Goal: Answer question/provide support: Share knowledge or assist other users

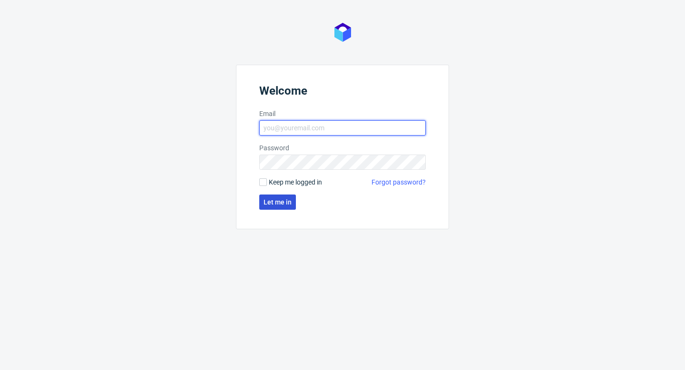
type input "[PERSON_NAME][EMAIL_ADDRESS][DOMAIN_NAME]"
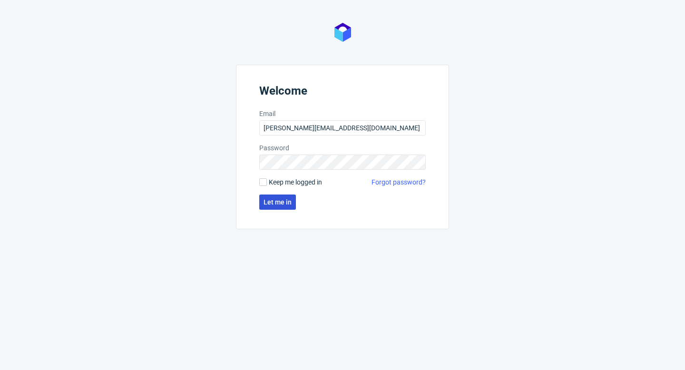
click at [289, 202] on span "Let me in" at bounding box center [278, 202] width 28 height 7
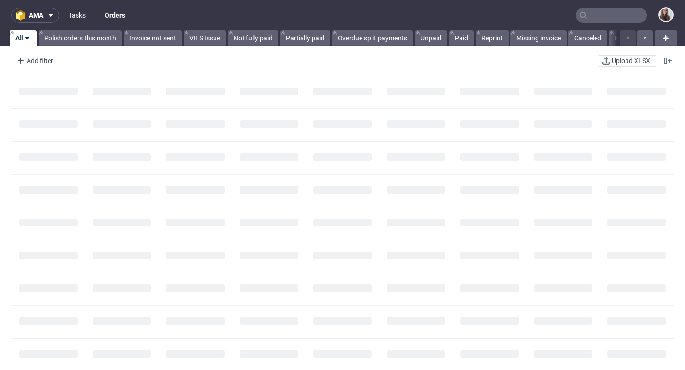
click at [85, 14] on link "Tasks" at bounding box center [77, 15] width 29 height 15
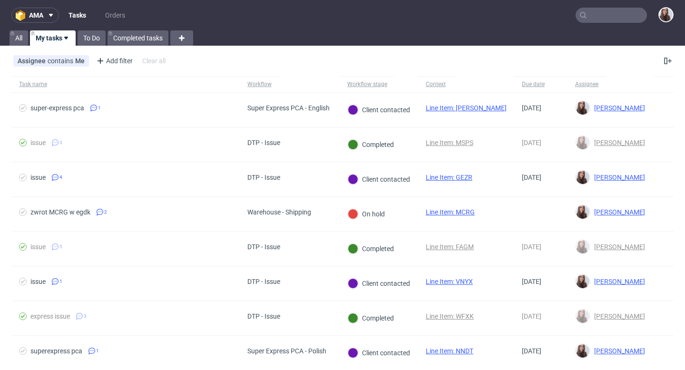
click at [624, 18] on input "text" at bounding box center [611, 15] width 71 height 15
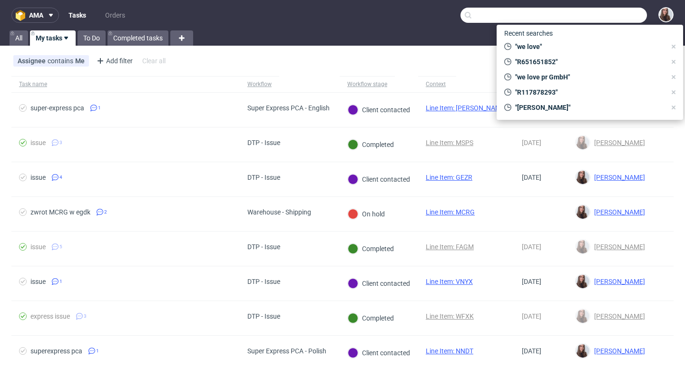
paste input "R651651852"
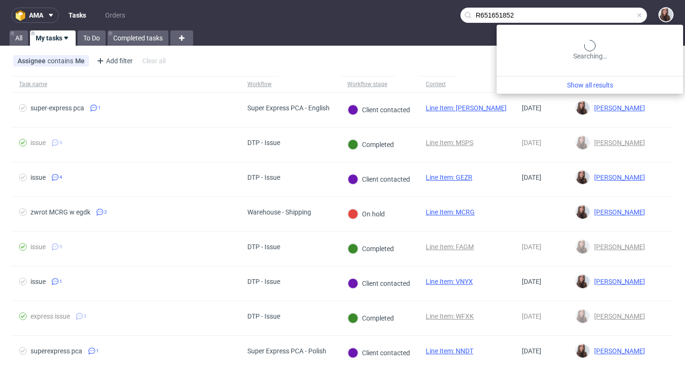
type input "R651651852"
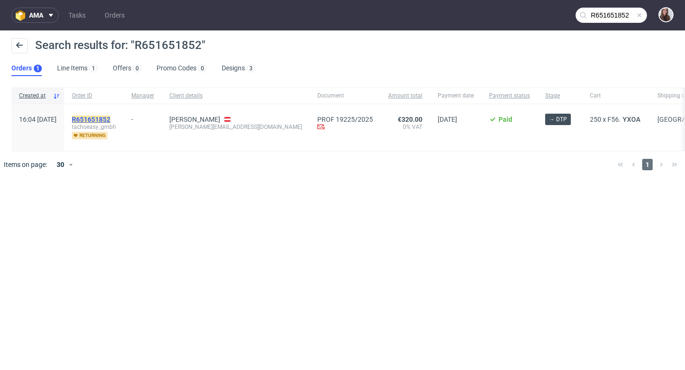
click at [110, 118] on mark "R651651852" at bounding box center [91, 120] width 39 height 8
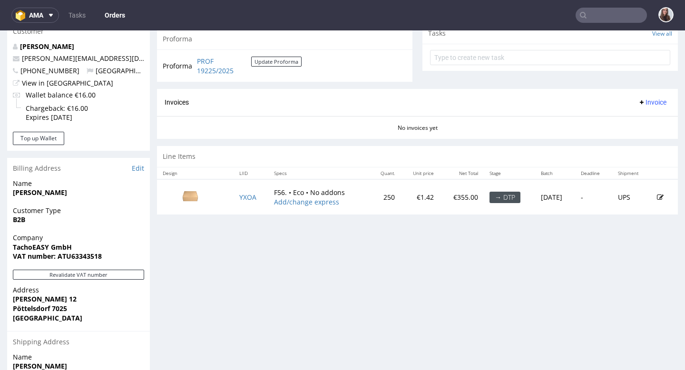
scroll to position [349, 0]
click at [243, 202] on td "YXOA" at bounding box center [251, 196] width 35 height 35
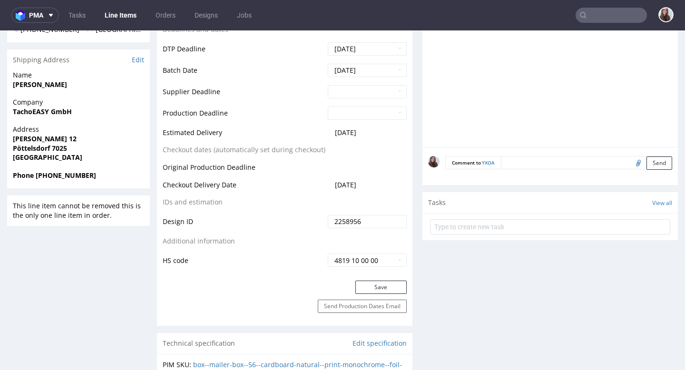
scroll to position [366, 0]
click at [535, 162] on textarea at bounding box center [586, 162] width 171 height 13
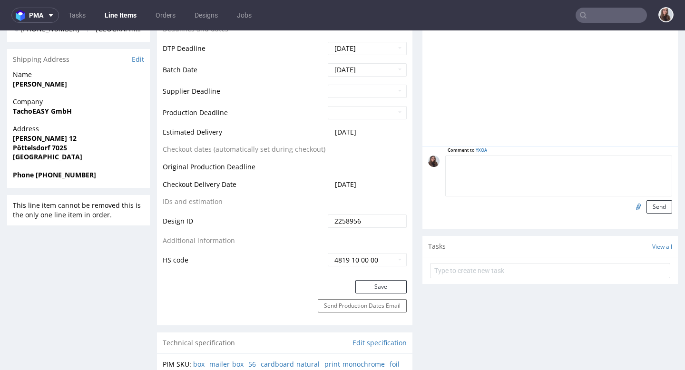
paste textarea "R651651852"
drag, startPoint x: 510, startPoint y: 169, endPoint x: 435, endPoint y: 168, distance: 74.7
click at [435, 168] on div "Comment to YXOA R651651852 Send" at bounding box center [550, 185] width 244 height 58
type textarea "R"
click at [631, 208] on input "file" at bounding box center [637, 206] width 13 height 12
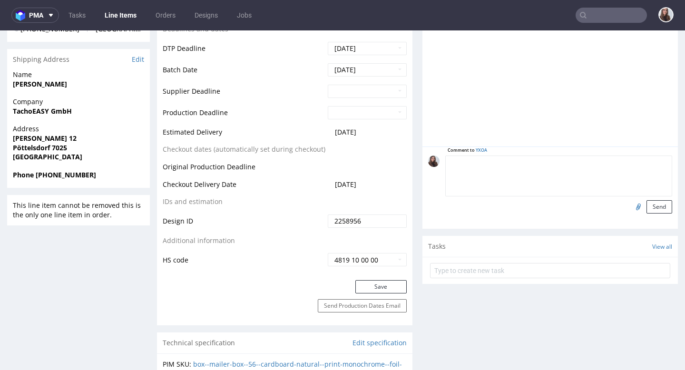
type input "C:\fakepath\Versandkarton_F56_25_BW_20250904 (1).pdf"
click at [507, 172] on textarea at bounding box center [558, 176] width 227 height 41
type textarea "Design from the client"
click at [653, 206] on button "Send" at bounding box center [660, 206] width 26 height 13
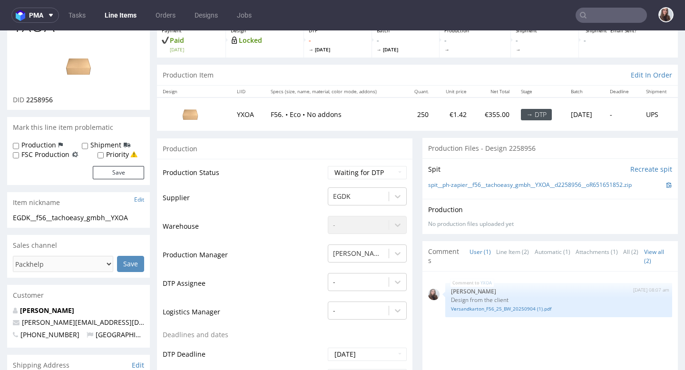
scroll to position [59, 0]
click at [510, 187] on link "spit__ph-zapier__f56__tachoeasy_gmbh__YXOA__d2258956__oR651651852.zip" at bounding box center [530, 186] width 204 height 8
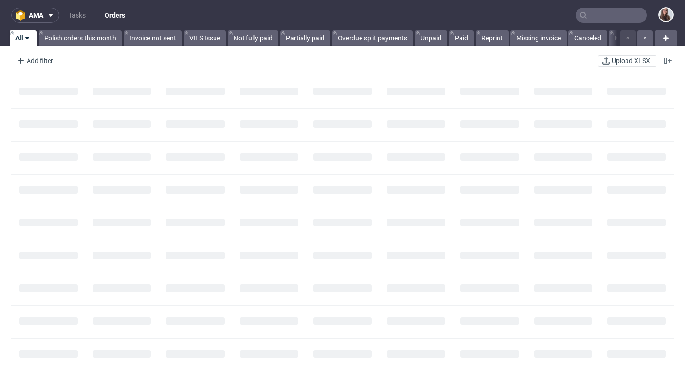
click at [607, 19] on input "text" at bounding box center [611, 15] width 71 height 15
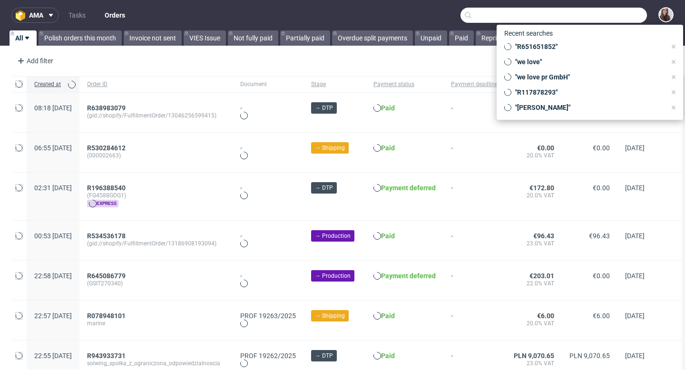
paste input "R170016596"
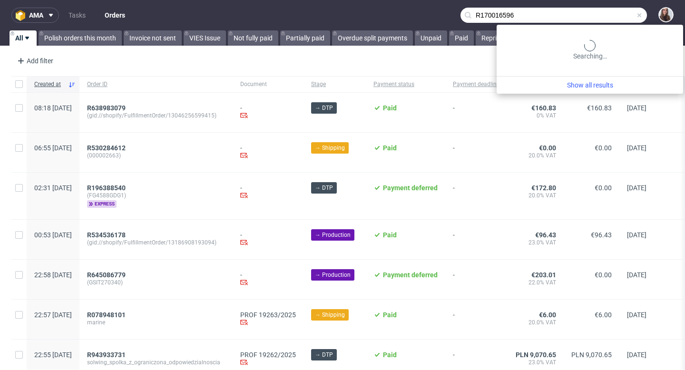
type input "R170016596"
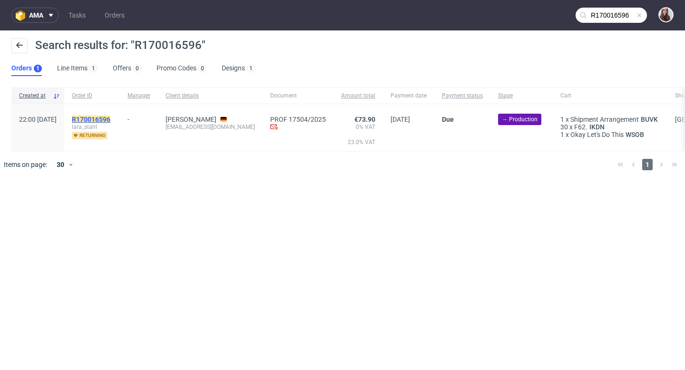
click at [110, 118] on mark "R170016596" at bounding box center [91, 120] width 39 height 8
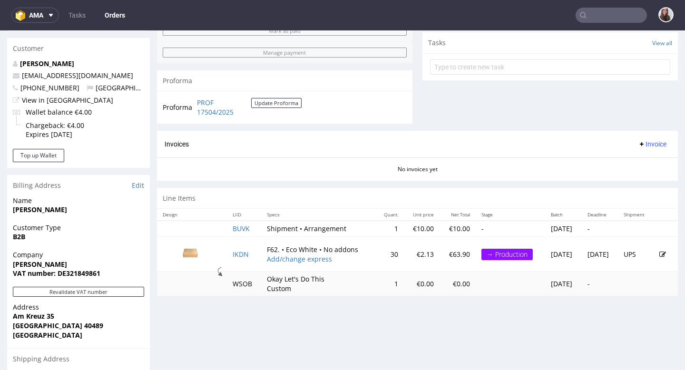
scroll to position [335, 0]
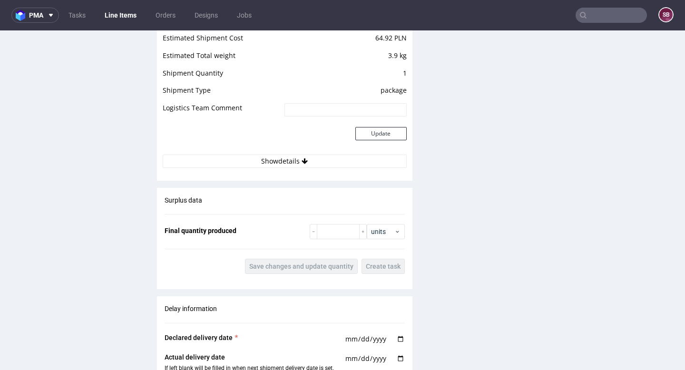
scroll to position [947, 0]
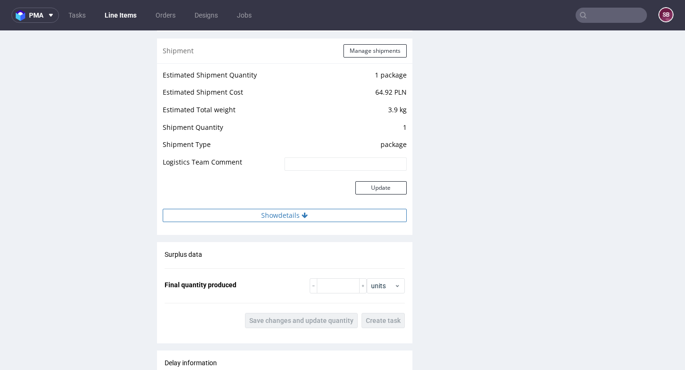
click at [280, 216] on button "Show details" at bounding box center [285, 215] width 244 height 13
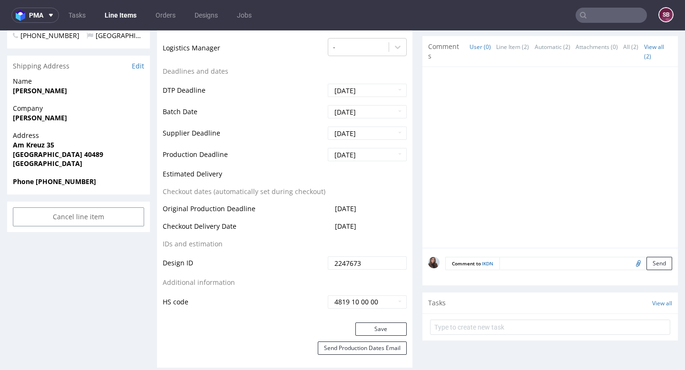
scroll to position [356, 0]
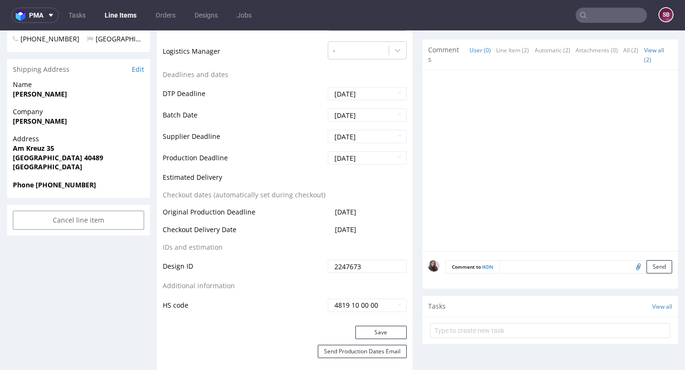
click at [301, 178] on td "Estimated Delivery" at bounding box center [244, 181] width 163 height 18
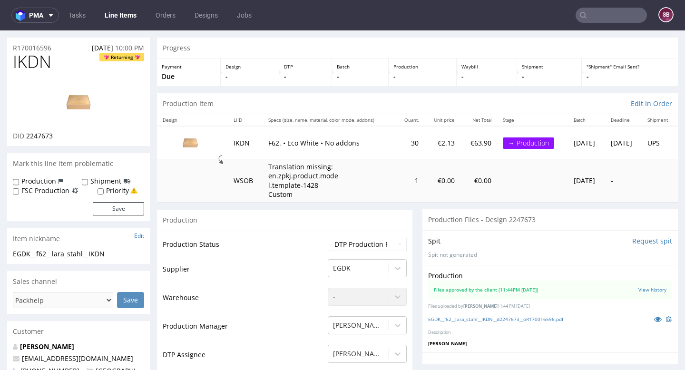
scroll to position [0, 0]
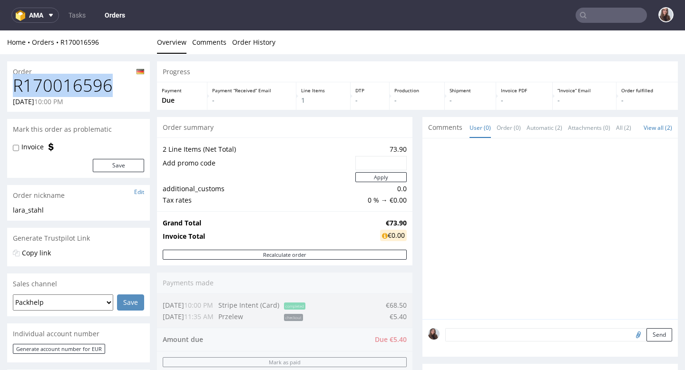
drag, startPoint x: 112, startPoint y: 84, endPoint x: 12, endPoint y: 86, distance: 100.0
click at [12, 86] on div "R170016596 08.08.2025 10:00 PM" at bounding box center [78, 94] width 143 height 36
copy h1 "R170016596"
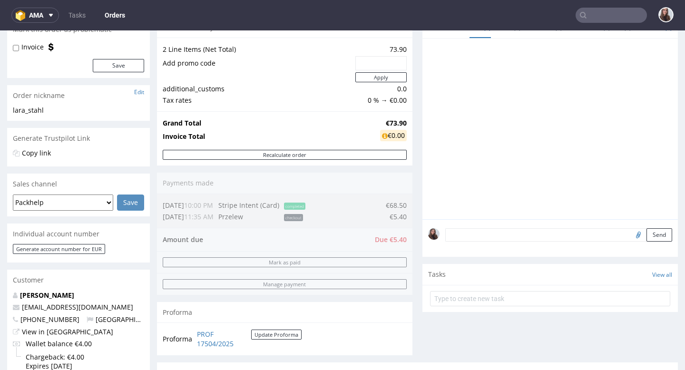
scroll to position [120, 0]
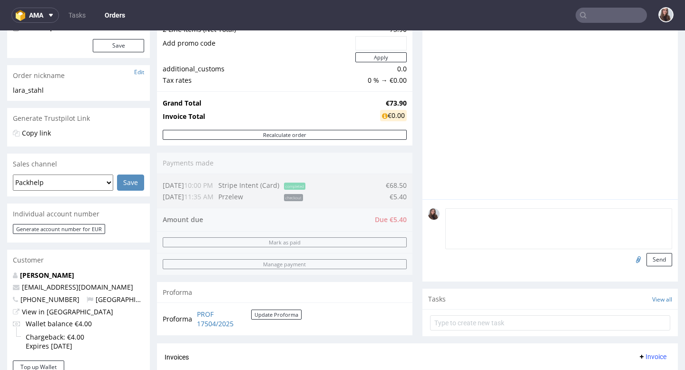
click at [471, 220] on textarea at bounding box center [558, 228] width 227 height 41
type textarea "›"
type textarea "‹"
click at [341, 283] on div "Proforma" at bounding box center [285, 292] width 256 height 21
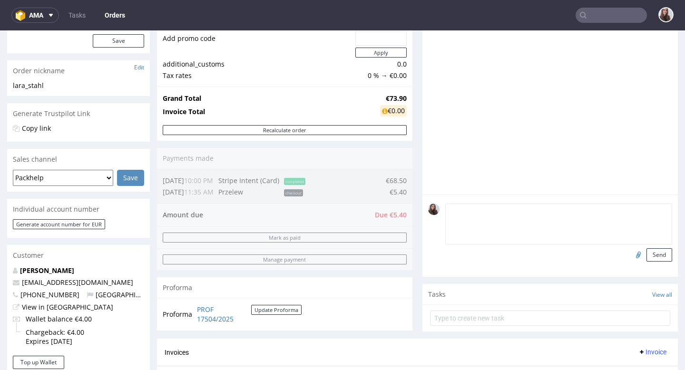
scroll to position [122, 0]
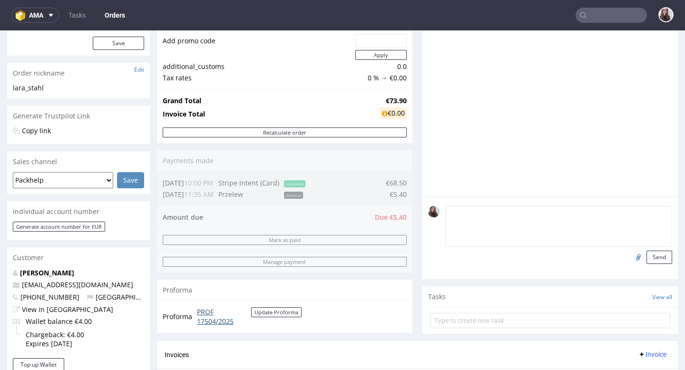
click at [206, 315] on link "PROF 17504/2025" at bounding box center [224, 316] width 54 height 19
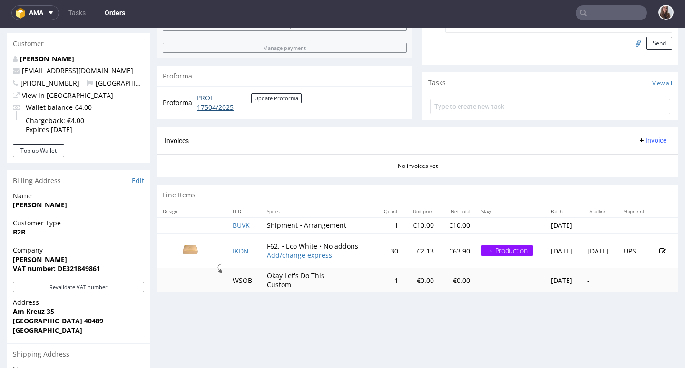
scroll to position [336, 0]
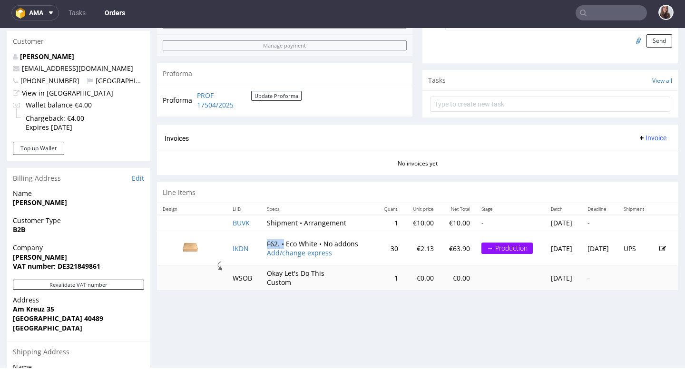
drag, startPoint x: 260, startPoint y: 252, endPoint x: 277, endPoint y: 252, distance: 17.1
click at [277, 252] on td "F62. • Eco White • No addons Add/change express" at bounding box center [318, 248] width 114 height 35
copy td "F62. •"
drag, startPoint x: 447, startPoint y: 256, endPoint x: 424, endPoint y: 256, distance: 23.3
click at [440, 256] on td "€63.90" at bounding box center [458, 248] width 36 height 35
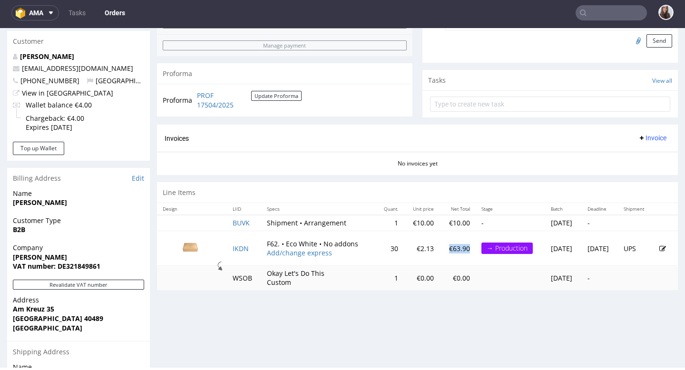
copy p "€63.90"
drag, startPoint x: 418, startPoint y: 229, endPoint x: 395, endPoint y: 229, distance: 22.4
click at [404, 229] on td "€10.00" at bounding box center [422, 223] width 36 height 16
copy td "€10.00"
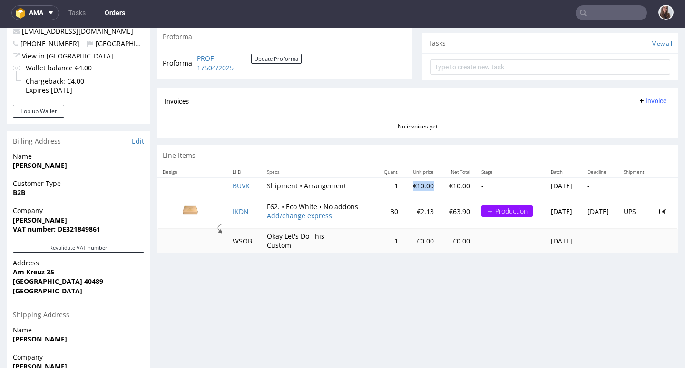
scroll to position [375, 0]
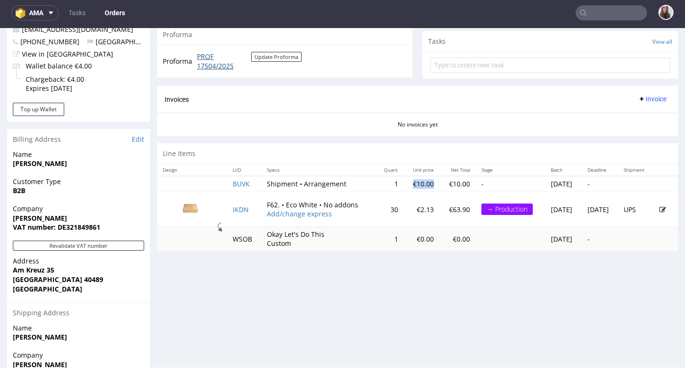
click at [204, 64] on link "PROF 17504/2025" at bounding box center [224, 61] width 54 height 19
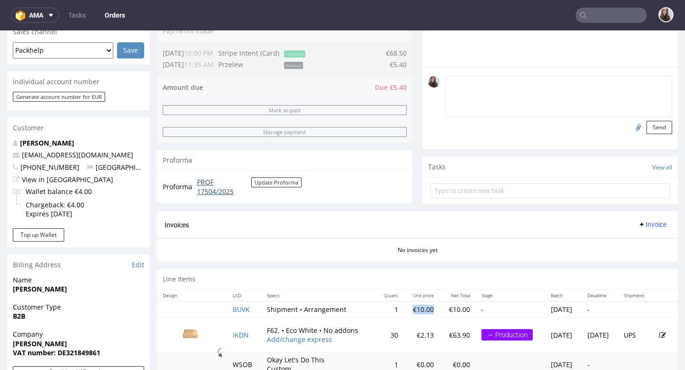
scroll to position [252, 0]
click at [207, 191] on link "PROF 17504/2025" at bounding box center [224, 187] width 54 height 19
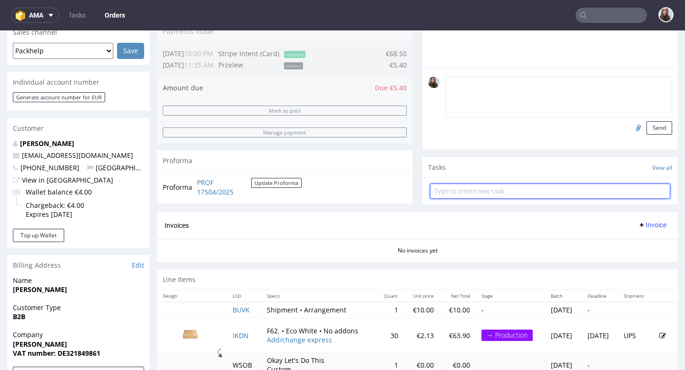
click at [502, 195] on input "text" at bounding box center [550, 191] width 240 height 15
click at [501, 199] on input "text" at bounding box center [550, 191] width 240 height 15
type input "c"
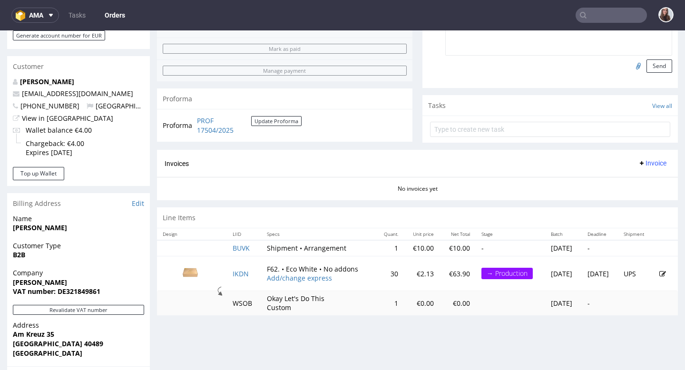
scroll to position [0, 0]
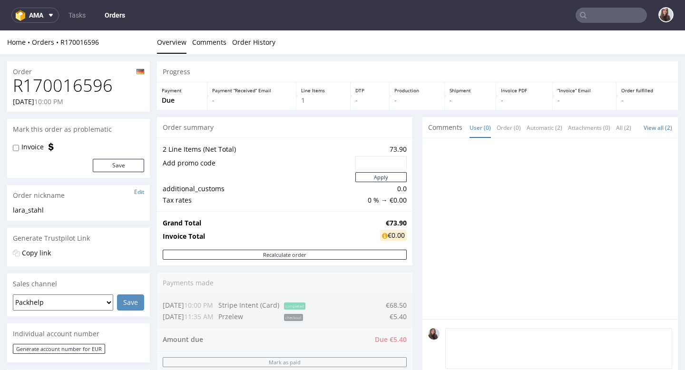
click at [597, 13] on input "text" at bounding box center [611, 15] width 71 height 15
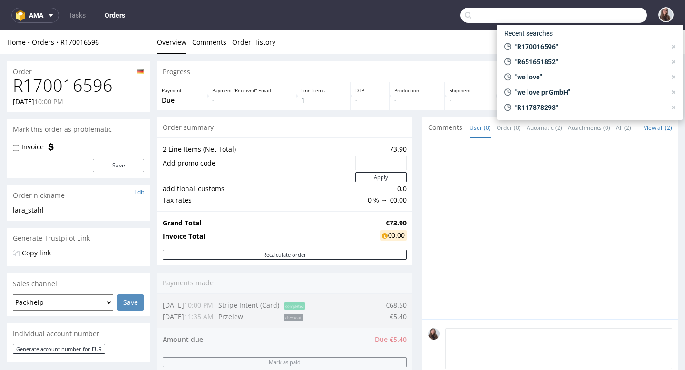
paste input "ch sehe, dass in Ihrer E-Mail unten eine Zahlung in Höhe von 68,50 € angegeben …"
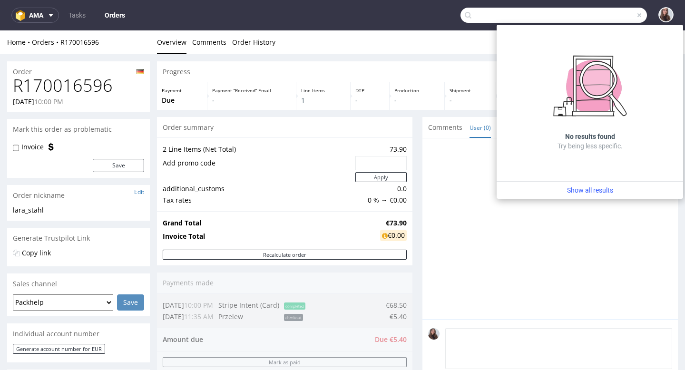
type input "ch sehe, dass in Ihrer E-Mail unten eine Zahlung in Höhe von 68,50 € angegeben …"
click at [636, 16] on span at bounding box center [640, 15] width 8 height 8
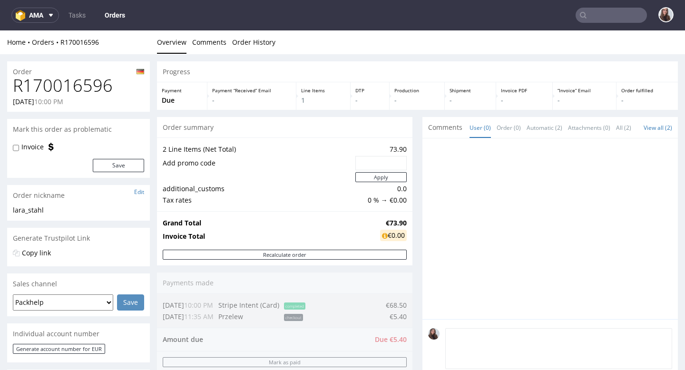
click at [609, 19] on input "text" at bounding box center [611, 15] width 71 height 15
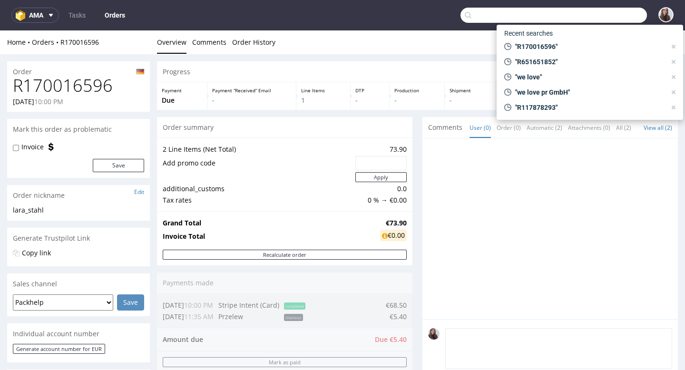
paste input "R208171003"
type input "R208171003"
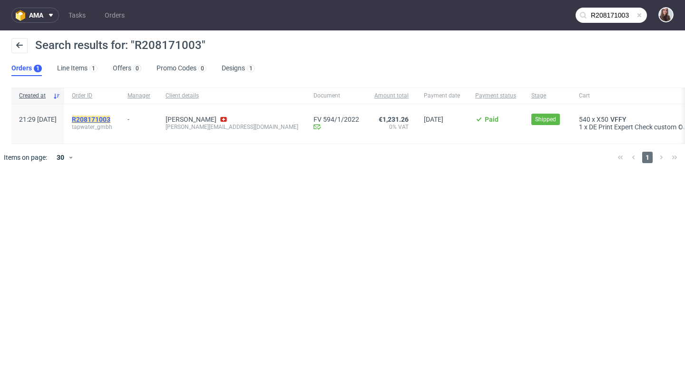
click at [110, 118] on mark "R208171003" at bounding box center [91, 120] width 39 height 8
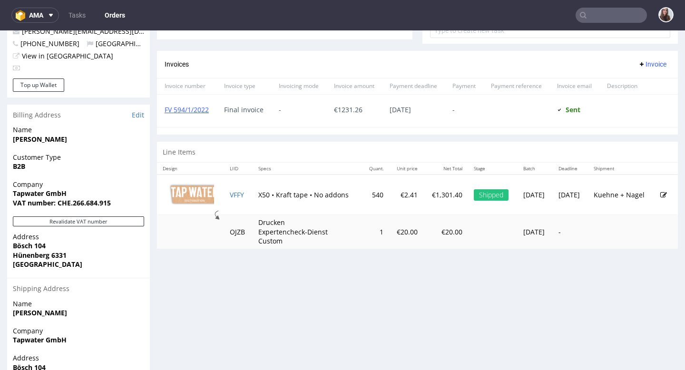
scroll to position [378, 0]
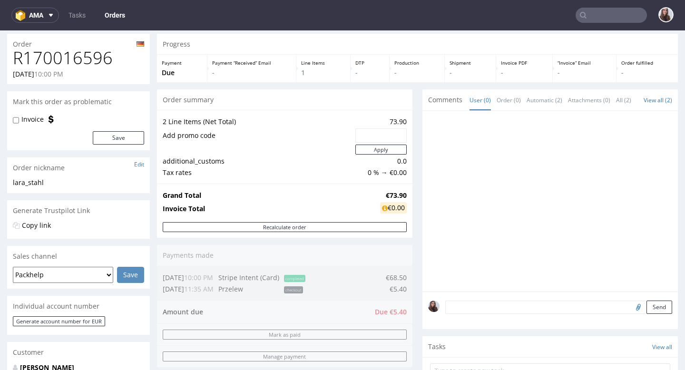
scroll to position [28, 0]
drag, startPoint x: 377, startPoint y: 192, endPoint x: 405, endPoint y: 191, distance: 28.1
click at [405, 191] on div "Grand Total €73.90 Invoice Total €0.00" at bounding box center [285, 202] width 256 height 39
click at [405, 193] on div "Grand Total €73.90 Invoice Total €0.00" at bounding box center [285, 202] width 256 height 39
drag, startPoint x: 404, startPoint y: 194, endPoint x: 378, endPoint y: 194, distance: 26.7
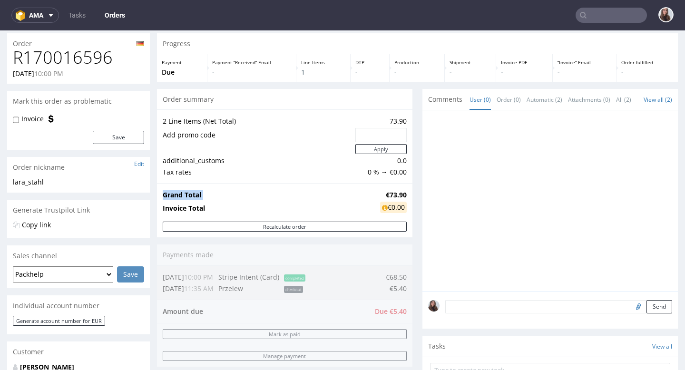
click at [378, 194] on div "Grand Total €73.90 Invoice Total €0.00" at bounding box center [285, 202] width 256 height 39
click at [378, 194] on td "€73.90" at bounding box center [392, 194] width 29 height 11
drag, startPoint x: 376, startPoint y: 193, endPoint x: 404, endPoint y: 194, distance: 27.6
click at [404, 194] on div "Grand Total €73.90 Invoice Total €0.00" at bounding box center [285, 202] width 256 height 39
click at [378, 192] on td "€73.90" at bounding box center [392, 194] width 29 height 11
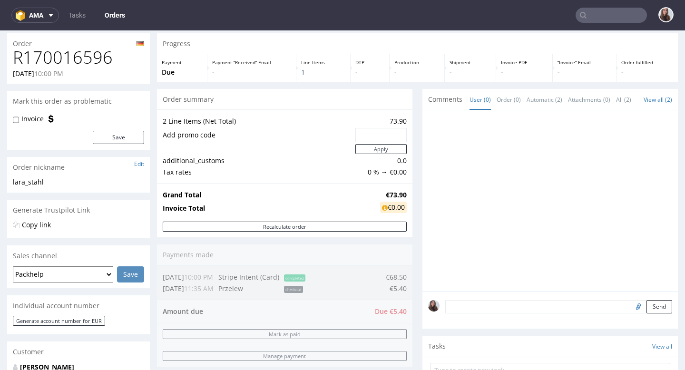
scroll to position [0, 0]
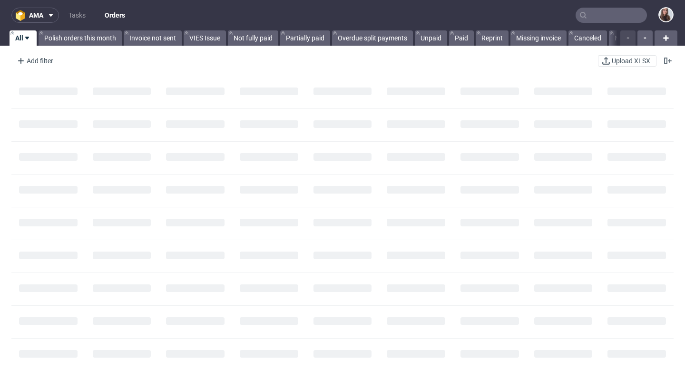
click at [595, 18] on input "text" at bounding box center [611, 15] width 71 height 15
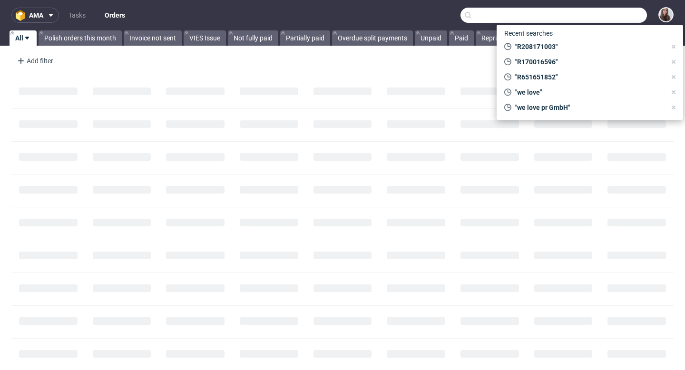
paste input "R548334143"
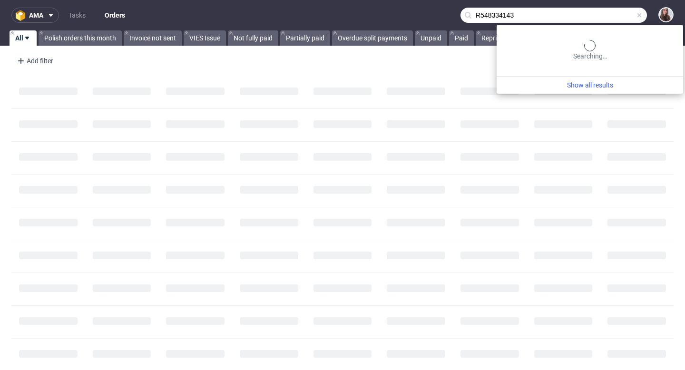
type input "R548334143"
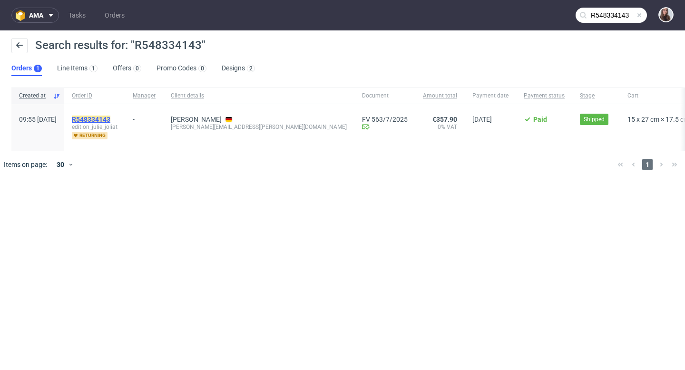
click at [112, 120] on link "R548334143" at bounding box center [92, 120] width 40 height 8
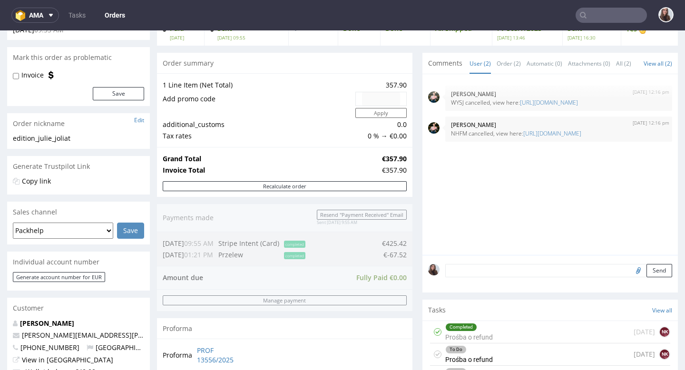
scroll to position [73, 0]
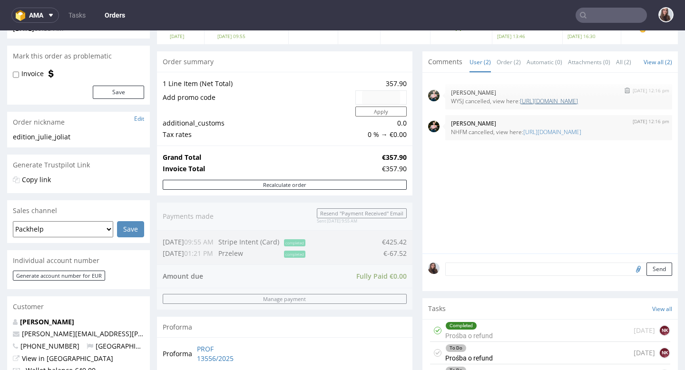
click at [529, 105] on link "https://platform.packhelp.com/pma/line-items/7241619/orders/R548334143" at bounding box center [549, 101] width 58 height 8
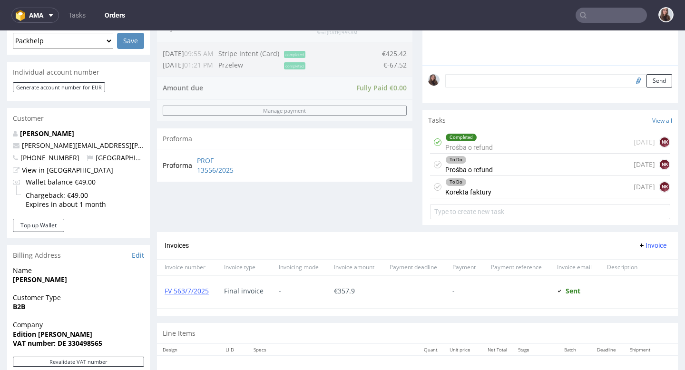
scroll to position [265, 0]
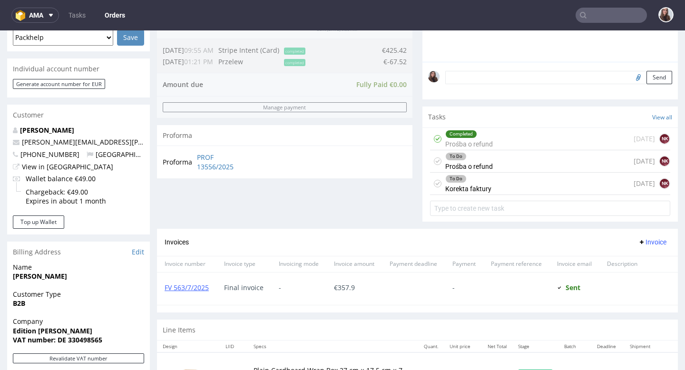
click at [513, 173] on div "To Do Prośba o refund 6 days ago NK" at bounding box center [550, 161] width 240 height 22
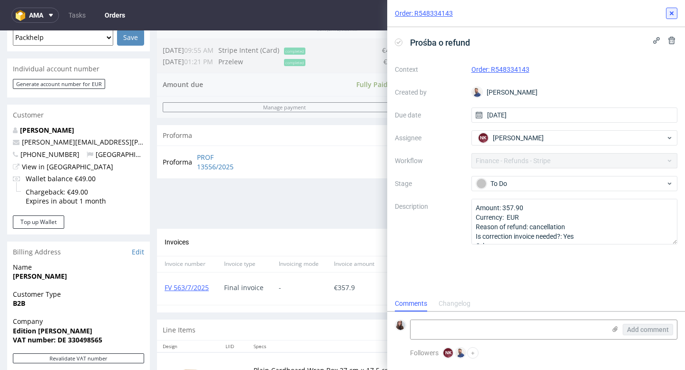
click at [671, 18] on button at bounding box center [671, 13] width 11 height 11
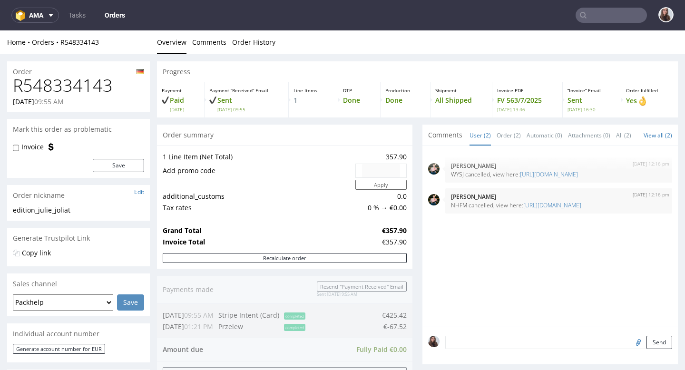
click at [608, 12] on input "text" at bounding box center [611, 15] width 71 height 15
paste input "R988817666"
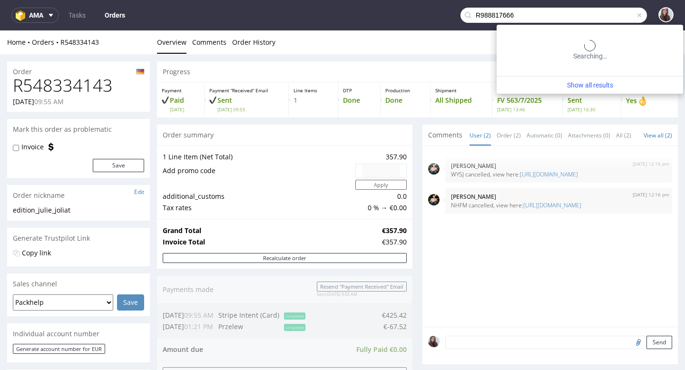
type input "R988817666"
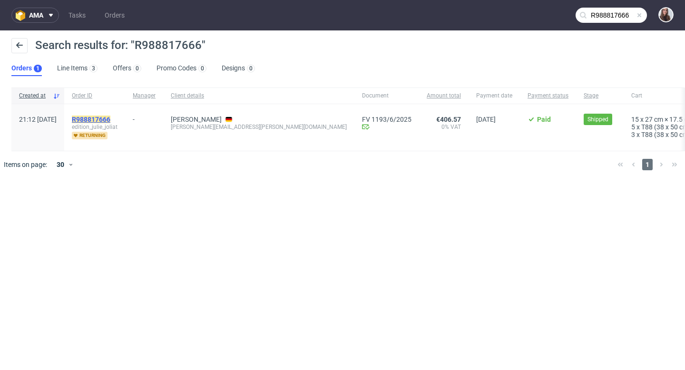
click at [110, 118] on mark "R988817666" at bounding box center [91, 120] width 39 height 8
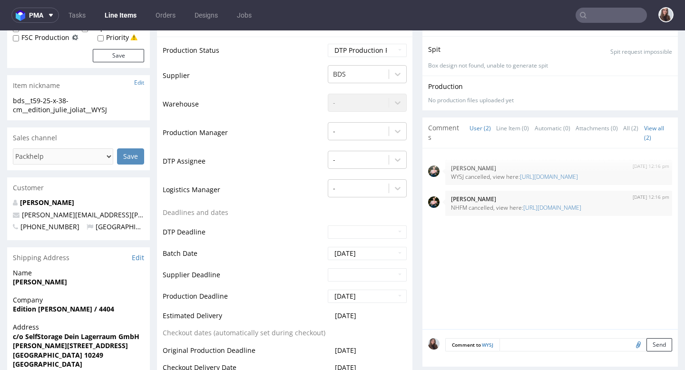
scroll to position [204, 0]
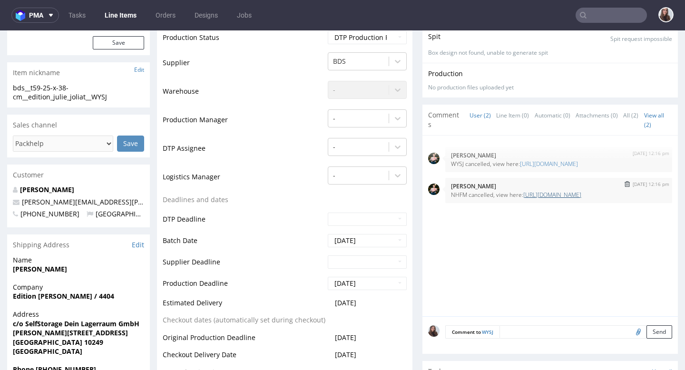
click at [523, 199] on link "[URL][DOMAIN_NAME]" at bounding box center [552, 195] width 58 height 8
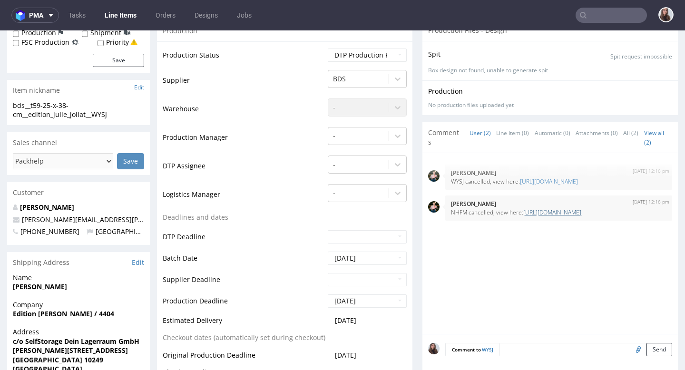
scroll to position [0, 0]
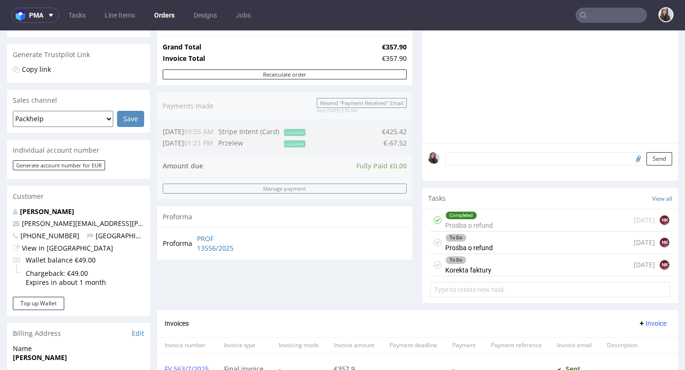
scroll to position [185, 0]
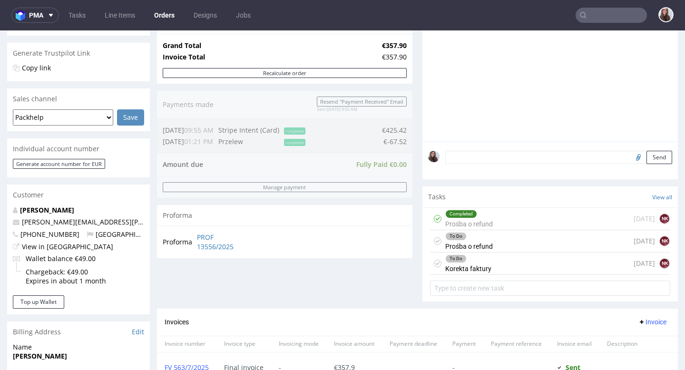
click at [502, 244] on div "To Do Prośba o refund 6 days ago NK" at bounding box center [550, 241] width 240 height 22
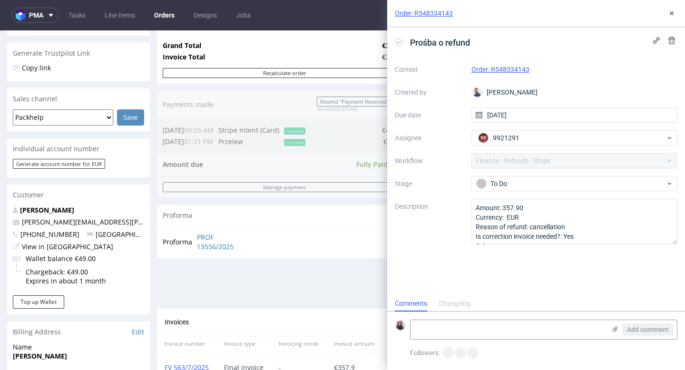
scroll to position [8, 0]
click at [674, 18] on button at bounding box center [671, 13] width 11 height 11
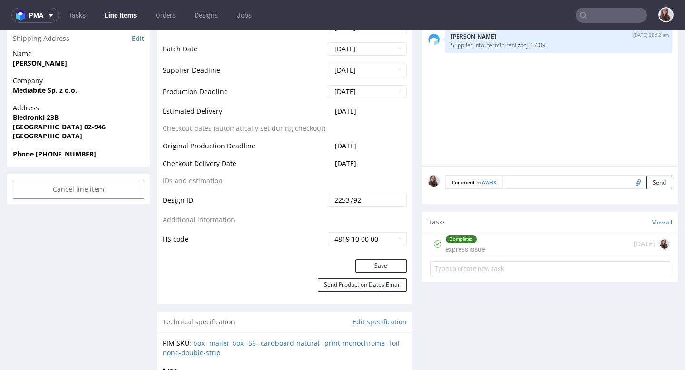
scroll to position [397, 0]
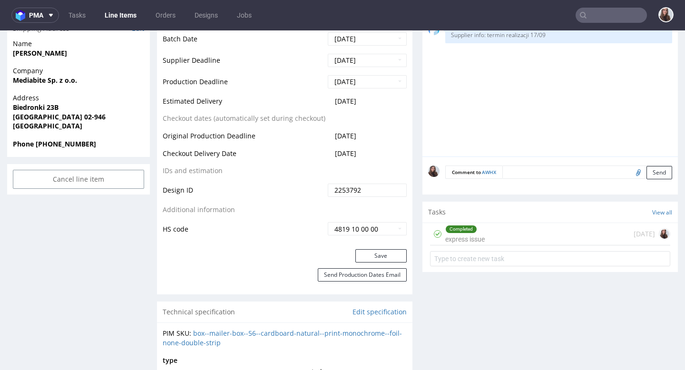
click at [460, 230] on div "Completed" at bounding box center [461, 230] width 31 height 8
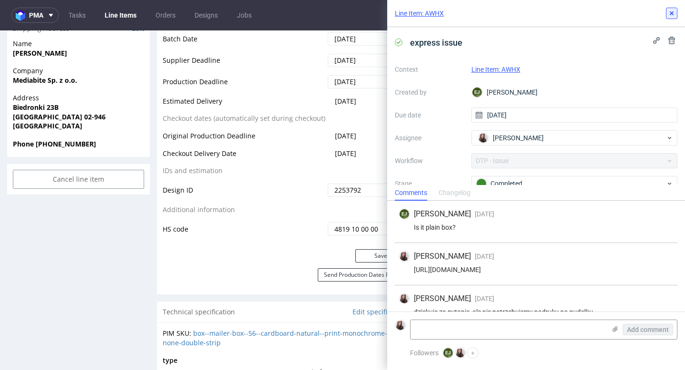
click at [671, 14] on use at bounding box center [672, 13] width 4 height 4
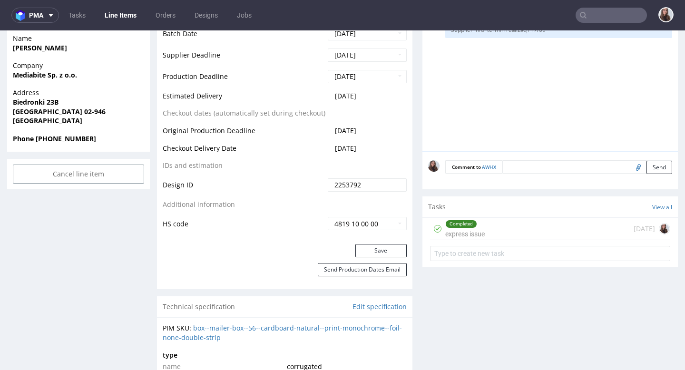
scroll to position [406, 0]
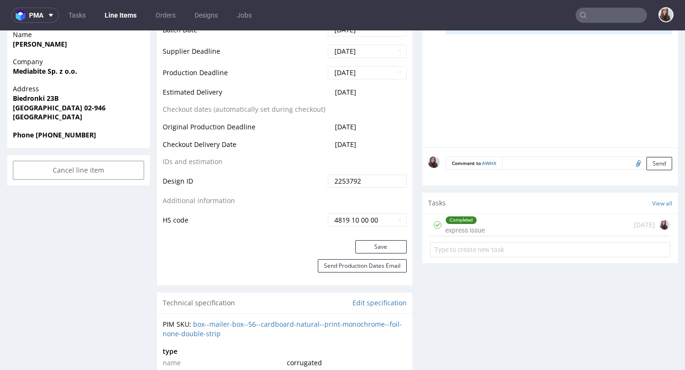
click at [496, 225] on div "Completed express issue 13 days ago" at bounding box center [550, 225] width 240 height 22
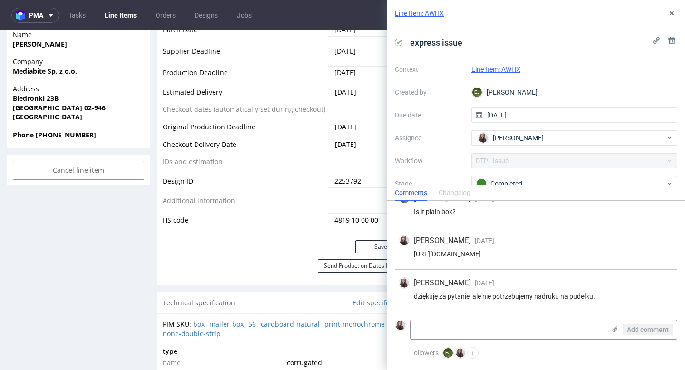
scroll to position [23, 0]
drag, startPoint x: 487, startPoint y: 255, endPoint x: 404, endPoint y: 246, distance: 83.3
click at [404, 250] on div "https://app-eu1.hubspot.com/contacts/25600958/record/0-5/215770498241/?interact…" at bounding box center [536, 254] width 275 height 8
copy div "https://app-eu1.hubspot.com/contacts/25600958/record/0-5/215770498241/?interact…"
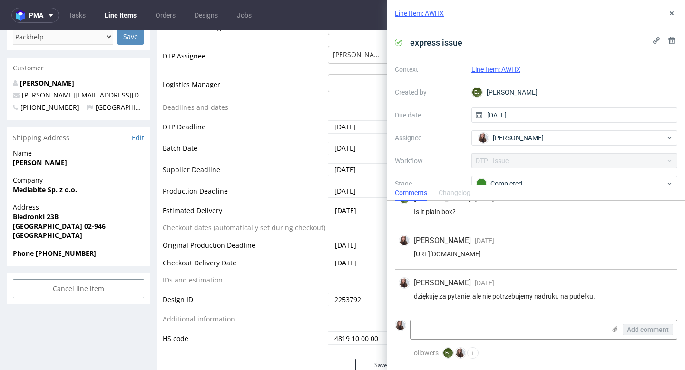
scroll to position [0, 0]
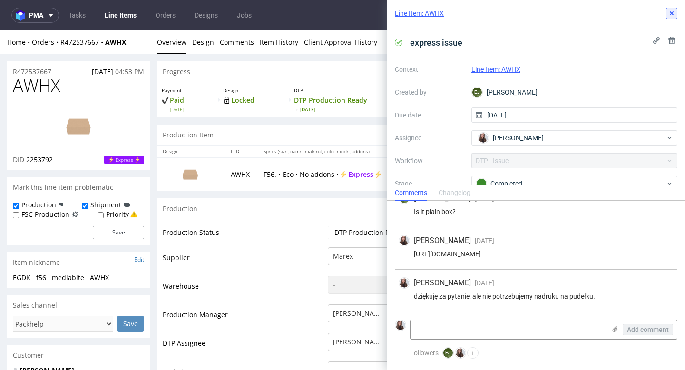
click at [672, 15] on icon at bounding box center [672, 14] width 8 height 8
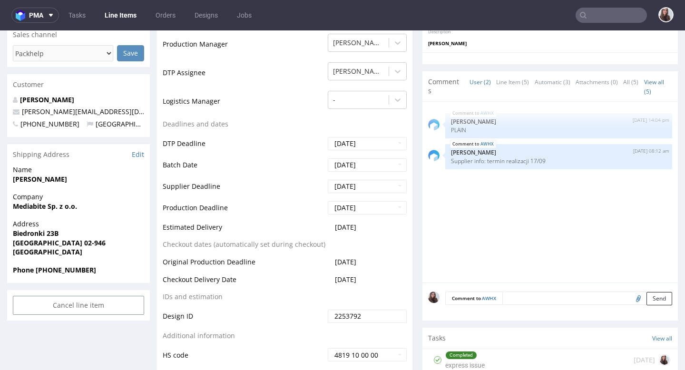
scroll to position [269, 0]
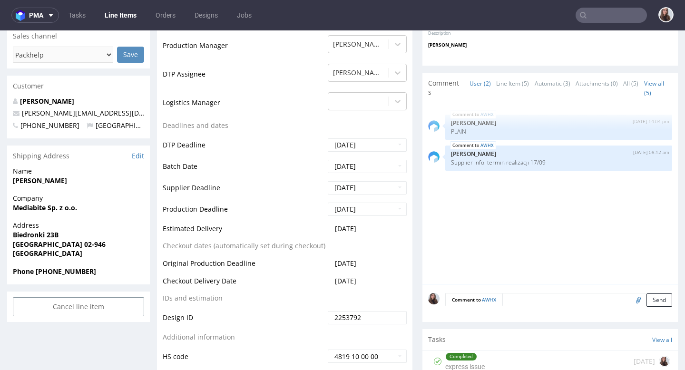
drag, startPoint x: 374, startPoint y: 229, endPoint x: 330, endPoint y: 228, distance: 43.8
click at [330, 228] on td "2025-09-10" at bounding box center [365, 232] width 81 height 18
copy span "2025-09-10"
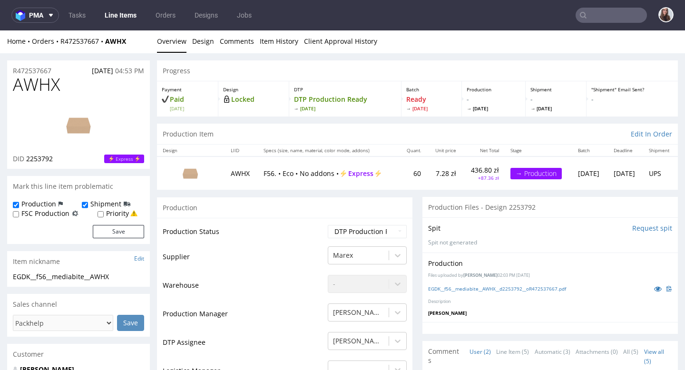
scroll to position [0, 0]
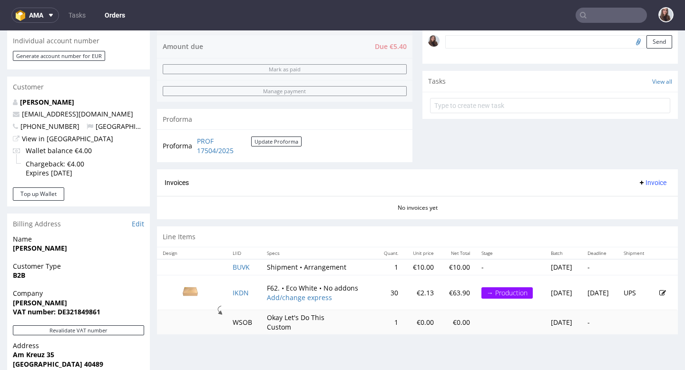
scroll to position [318, 0]
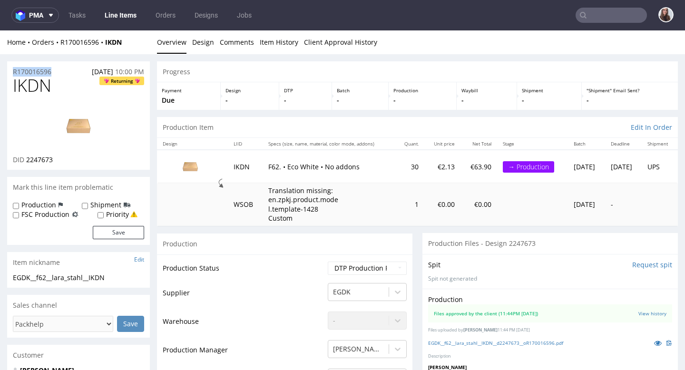
drag, startPoint x: 61, startPoint y: 72, endPoint x: 9, endPoint y: 74, distance: 52.4
click at [9, 74] on div "R170016596 [DATE] 10:00 PM" at bounding box center [78, 68] width 143 height 15
copy p "R170016596"
click at [618, 14] on input "text" at bounding box center [611, 15] width 71 height 15
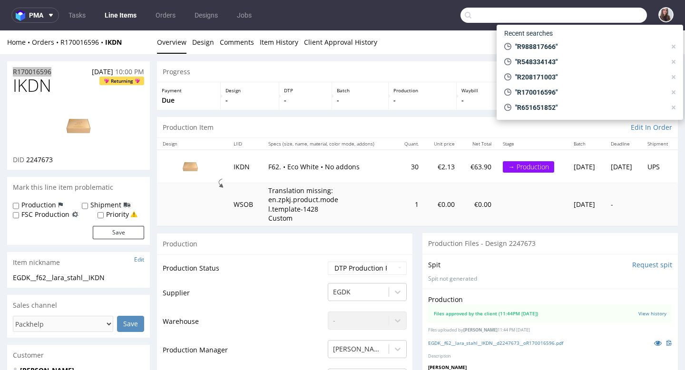
paste input "R170016596"
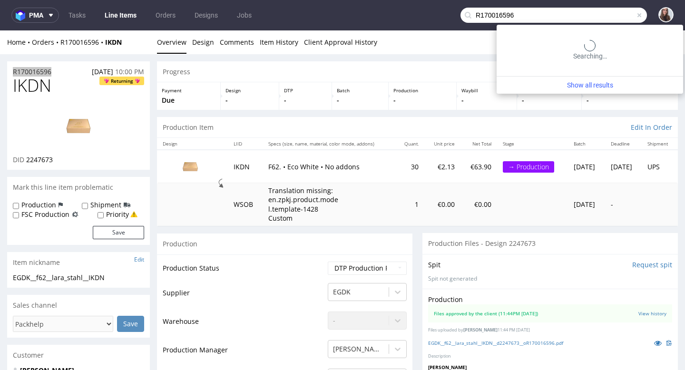
type input "R170016596"
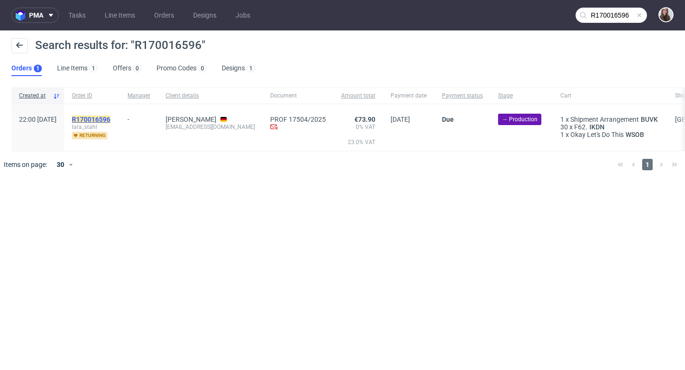
click at [110, 118] on mark "R170016596" at bounding box center [91, 120] width 39 height 8
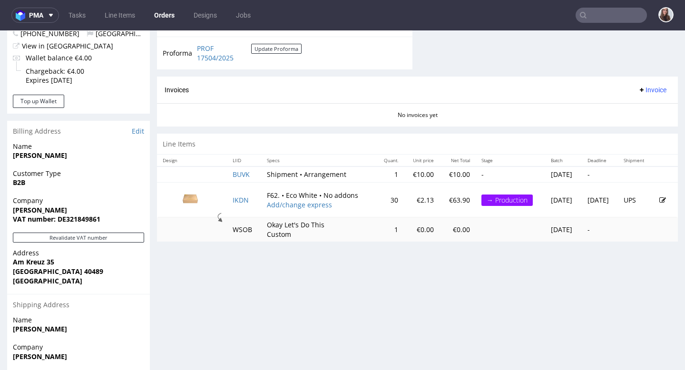
scroll to position [394, 0]
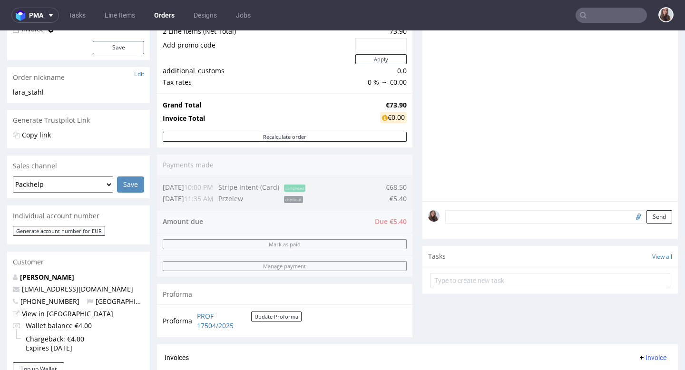
scroll to position [142, 0]
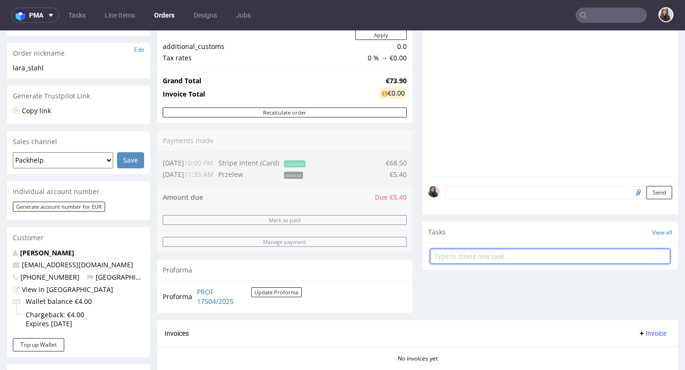
click at [491, 263] on input "text" at bounding box center [550, 256] width 240 height 15
type input "payment link"
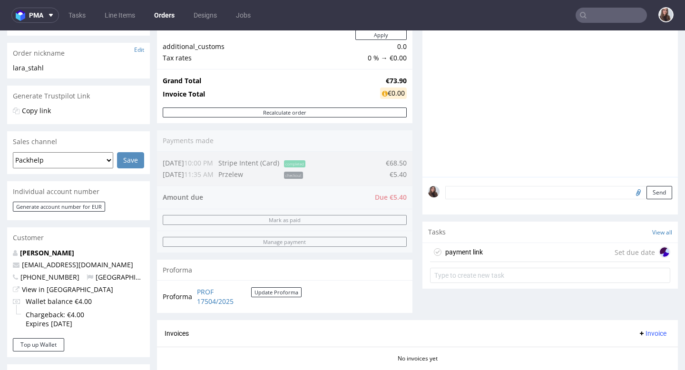
click at [530, 262] on div "payment link Set due date" at bounding box center [550, 252] width 240 height 19
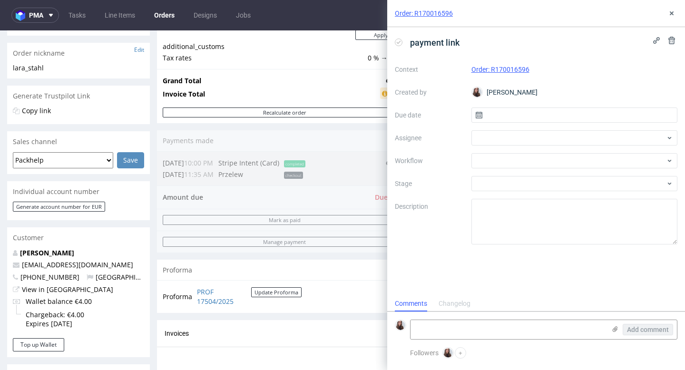
scroll to position [8, 0]
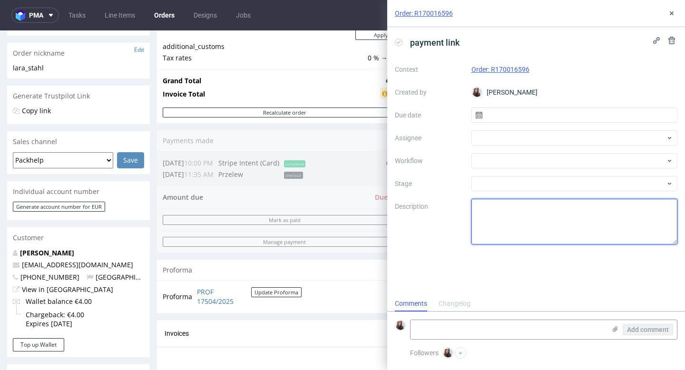
click at [508, 210] on textarea at bounding box center [575, 222] width 207 height 46
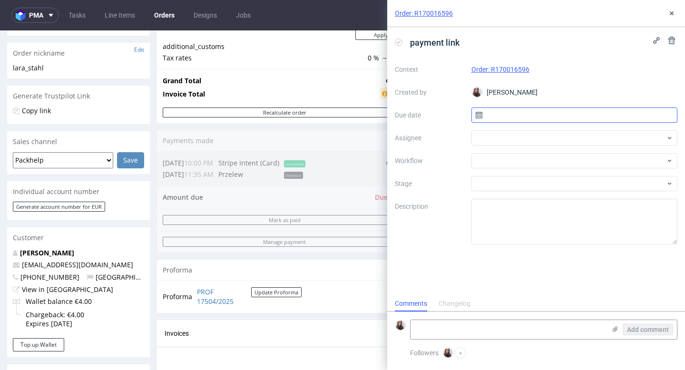
click at [521, 121] on input "text" at bounding box center [575, 115] width 207 height 15
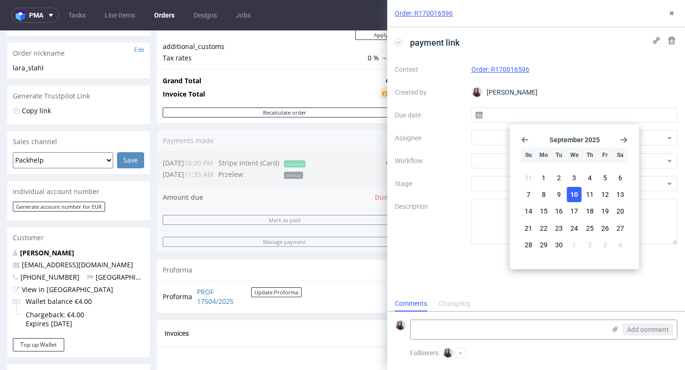
click at [572, 193] on span "10" at bounding box center [575, 195] width 8 height 10
type input "[DATE]"
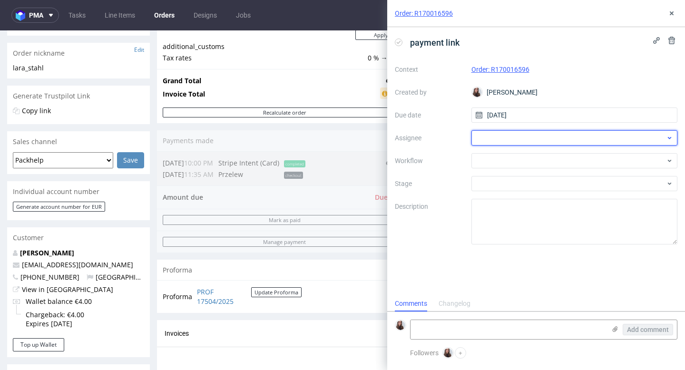
click at [539, 139] on div at bounding box center [575, 137] width 207 height 15
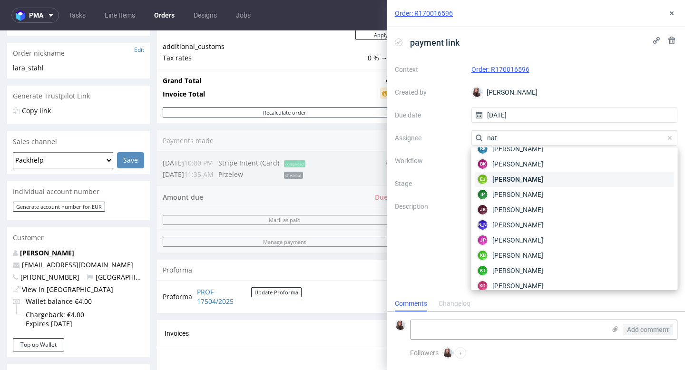
scroll to position [0, 0]
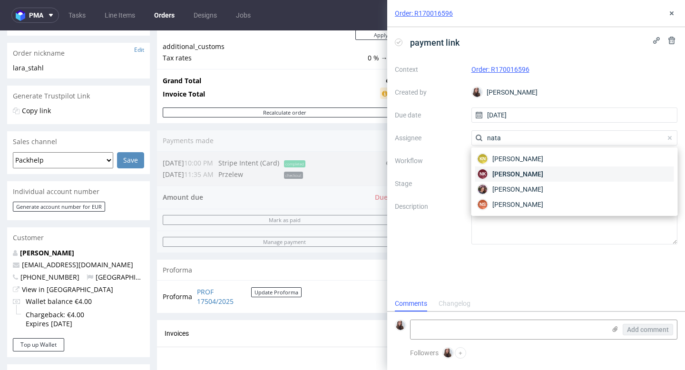
type input "nata"
click at [560, 167] on div "NK Natalia Kaczorowska" at bounding box center [574, 174] width 199 height 15
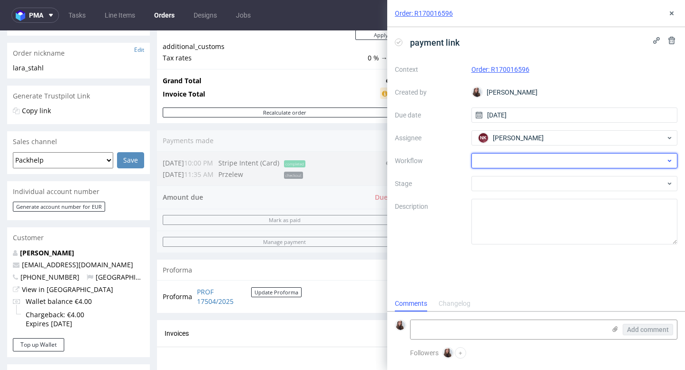
click at [540, 162] on div at bounding box center [575, 160] width 207 height 15
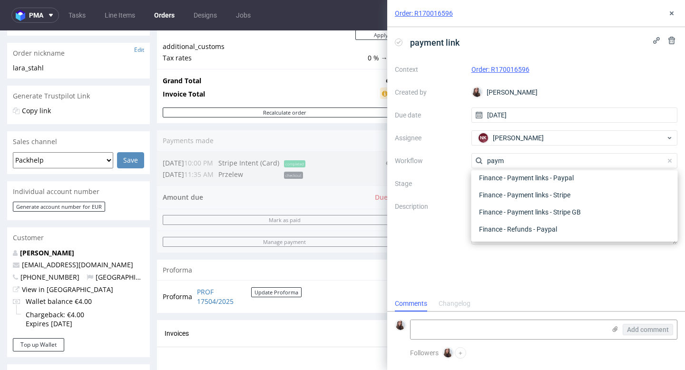
scroll to position [17, 0]
type input "paym"
click at [576, 196] on div "Finance - Payment links - Paypal" at bounding box center [574, 195] width 199 height 17
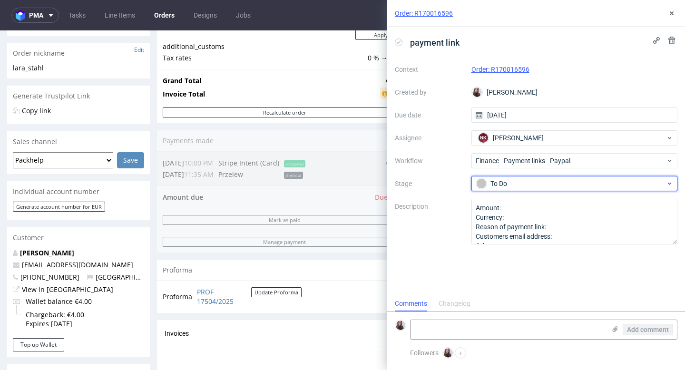
click at [523, 186] on div "To Do" at bounding box center [570, 183] width 189 height 10
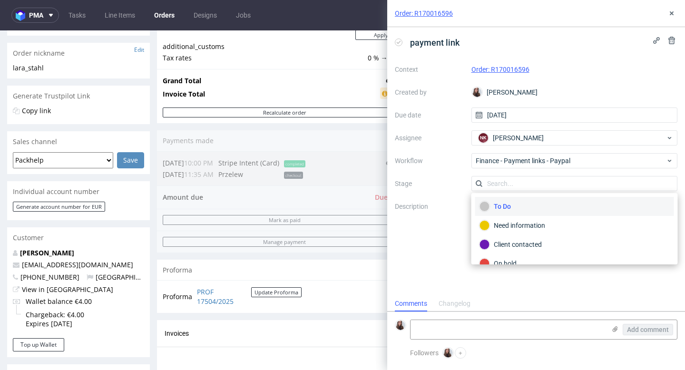
click at [451, 256] on div "payment link Context Order: R170016596 Created by Sandra Beśka Due date 10/09/2…" at bounding box center [536, 161] width 298 height 269
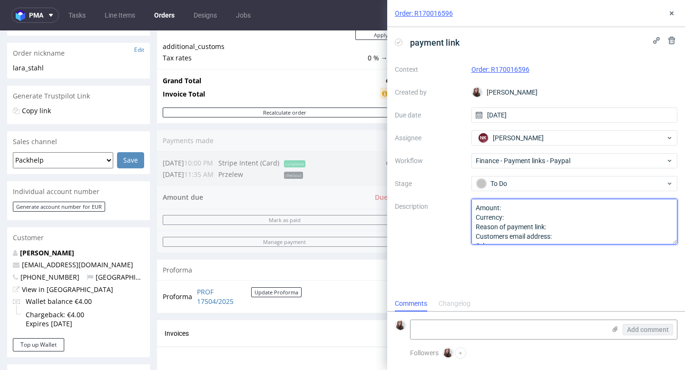
click at [530, 208] on textarea "Amount: Currency: Reason of payment link: Customers email address: Other:" at bounding box center [575, 222] width 207 height 46
type textarea "Amount: euro Currency: Reason of payment link: Customers email address: Other:"
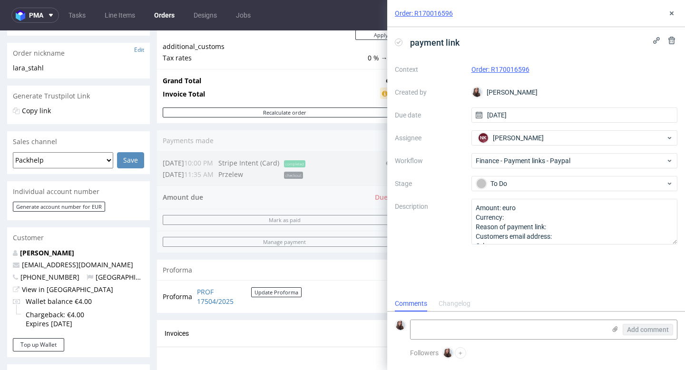
click at [345, 198] on div "Order summary 2 Line Items (Net Total) 73.90 Add promo code Apply additional_cu…" at bounding box center [285, 147] width 256 height 345
click at [685, 7] on div "Order: R170016596" at bounding box center [536, 13] width 298 height 27
click at [673, 15] on icon at bounding box center [672, 14] width 8 height 8
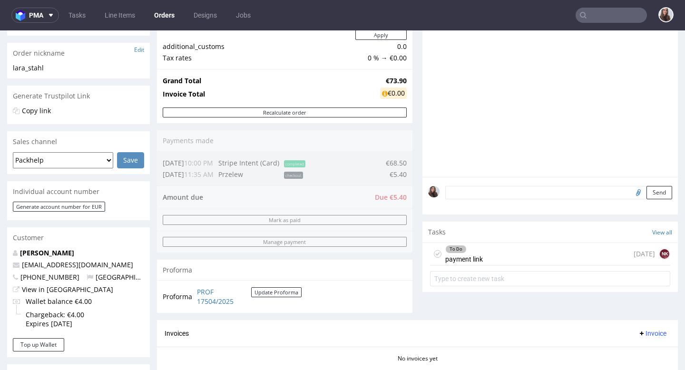
click at [478, 265] on div "To Do payment link" at bounding box center [464, 254] width 38 height 22
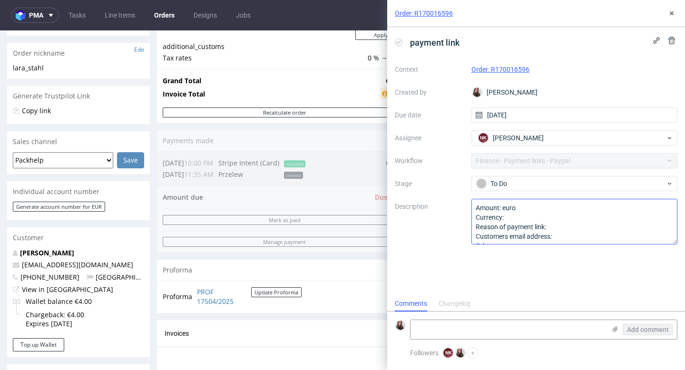
scroll to position [8, 0]
click at [521, 217] on textarea "Amount: euro Currency: Reason of payment link: Customers email address: Other:" at bounding box center [575, 222] width 207 height 46
type textarea "Amount: euro Currency: 5.40 Reason of payment link: Customers email address: Ot…"
click at [357, 198] on div "Order summary 2 Line Items (Net Total) 73.90 Add promo code Apply additional_cu…" at bounding box center [285, 147] width 256 height 345
click at [672, 12] on use at bounding box center [672, 13] width 4 height 4
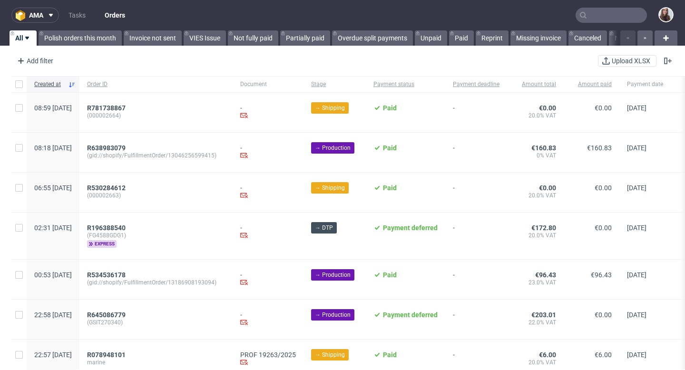
click at [498, 7] on nav "ama Tasks Orders" at bounding box center [342, 15] width 685 height 30
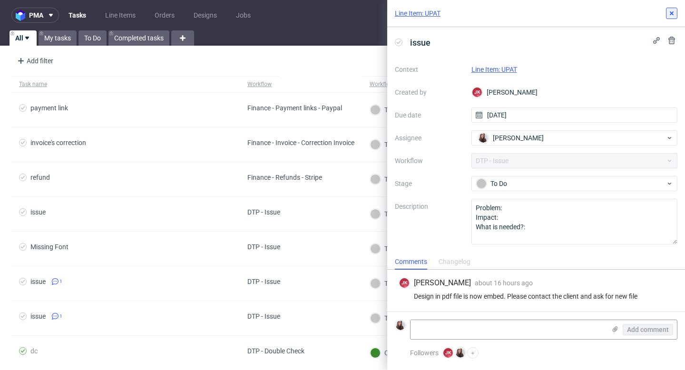
click at [671, 16] on icon at bounding box center [672, 14] width 8 height 8
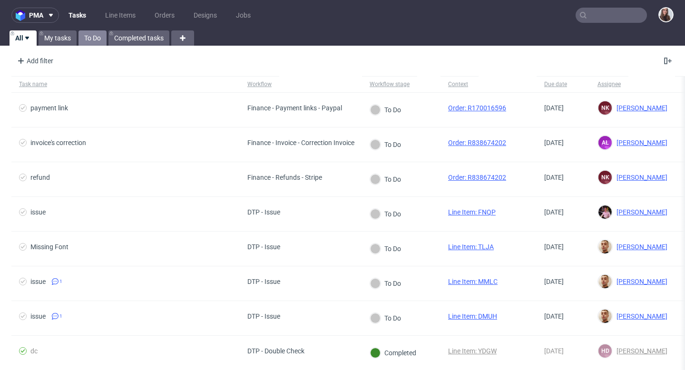
click at [97, 41] on link "To Do" at bounding box center [93, 37] width 28 height 15
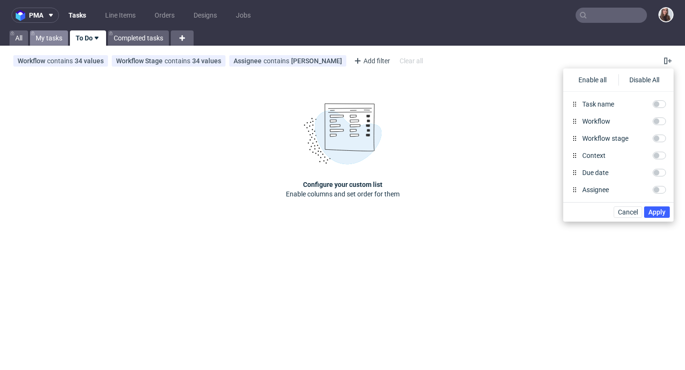
click at [45, 36] on link "My tasks" at bounding box center [49, 37] width 38 height 15
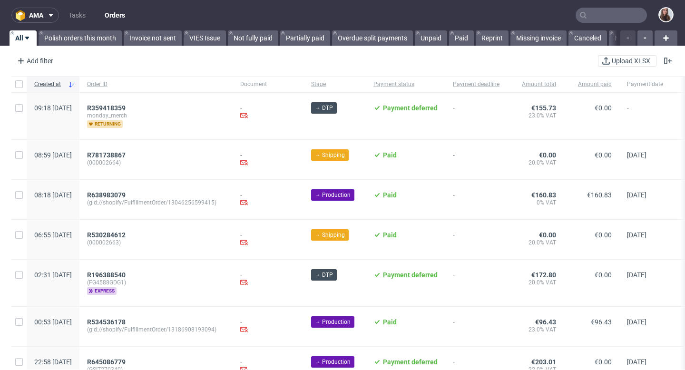
click at [598, 15] on input "text" at bounding box center [611, 15] width 71 height 15
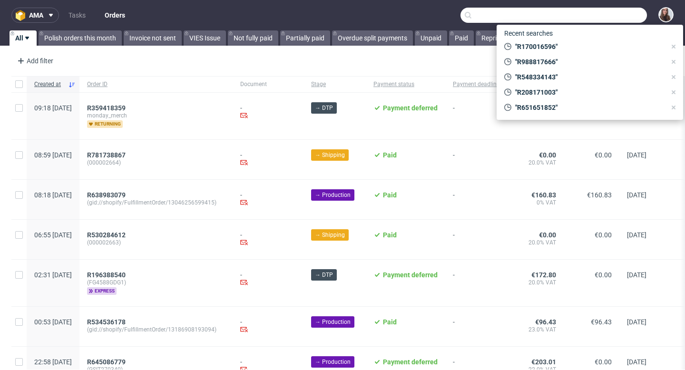
paste input "R170016596"
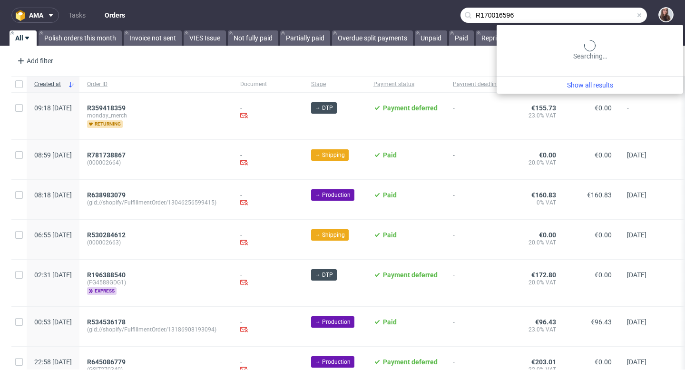
type input "R170016596"
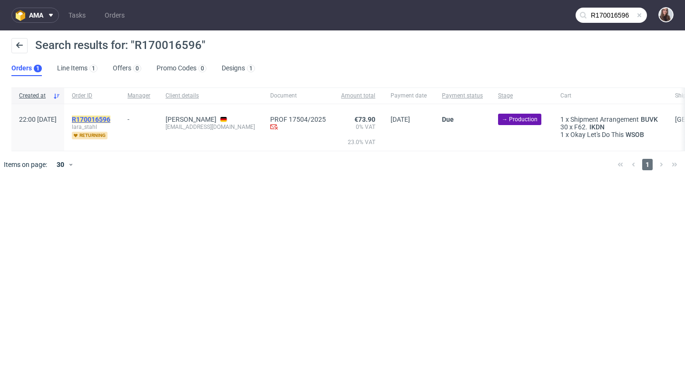
click at [110, 116] on mark "R170016596" at bounding box center [91, 120] width 39 height 8
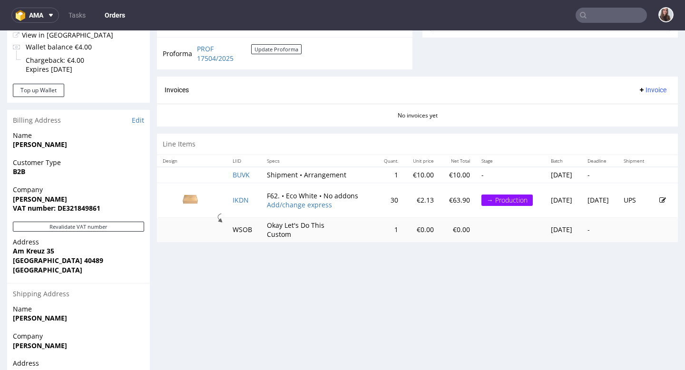
scroll to position [410, 0]
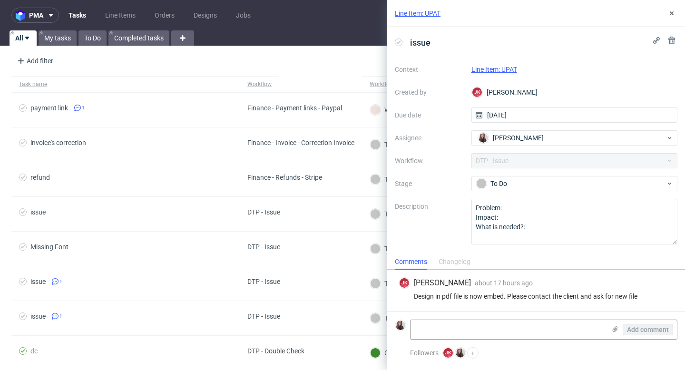
click at [508, 69] on link "Line Item: UPAT" at bounding box center [495, 70] width 46 height 8
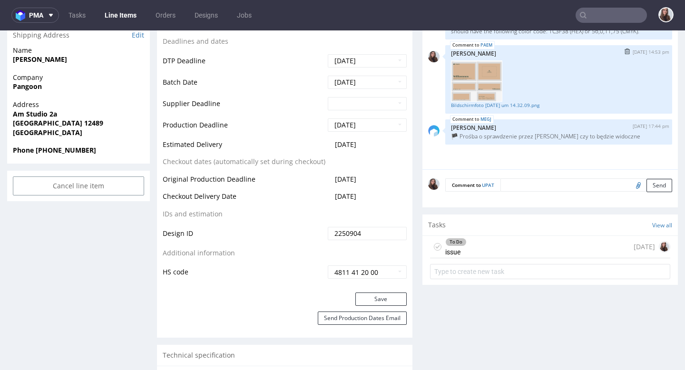
scroll to position [379, 0]
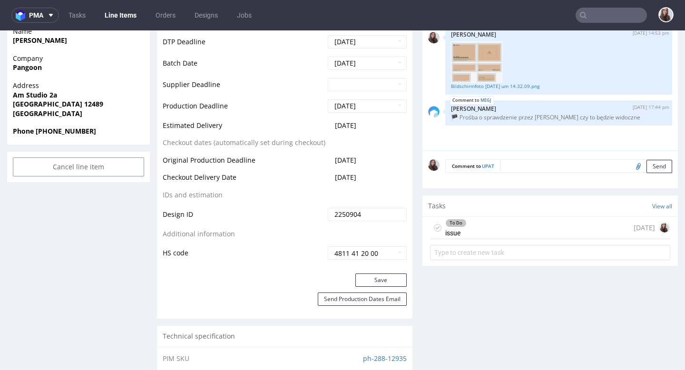
click at [478, 217] on div "Tasks View all" at bounding box center [551, 206] width 256 height 21
click at [474, 233] on div "To Do issue [DATE]" at bounding box center [550, 228] width 240 height 22
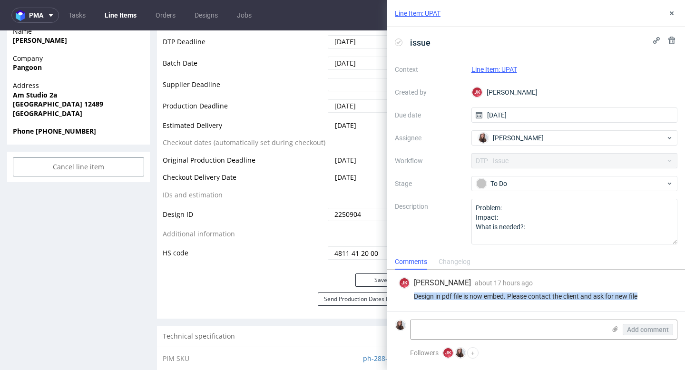
drag, startPoint x: 643, startPoint y: 296, endPoint x: 401, endPoint y: 299, distance: 241.7
click at [401, 299] on div "Design in pdf file is now embed. Please contact the client and ask for new file" at bounding box center [536, 297] width 275 height 8
copy div "Design in pdf file is now embed. Please contact the client and ask for new file"
click at [676, 19] on div "Line Item: UPAT" at bounding box center [536, 13] width 298 height 27
click at [675, 16] on icon at bounding box center [672, 14] width 8 height 8
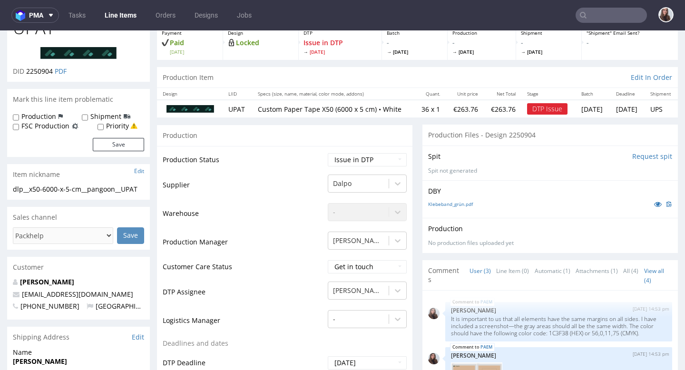
scroll to position [17, 0]
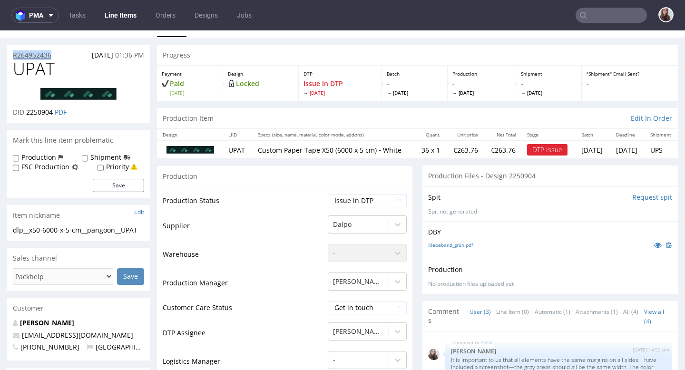
drag, startPoint x: 61, startPoint y: 53, endPoint x: 14, endPoint y: 52, distance: 47.1
click at [14, 52] on div "R264952436 02.09.2025 01:36 PM" at bounding box center [78, 52] width 143 height 15
copy p "R264952436"
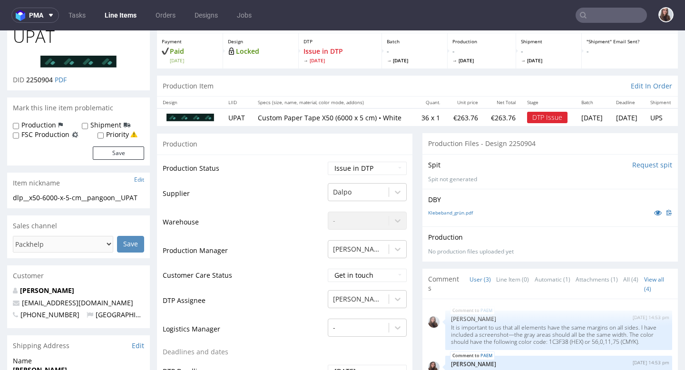
scroll to position [0, 0]
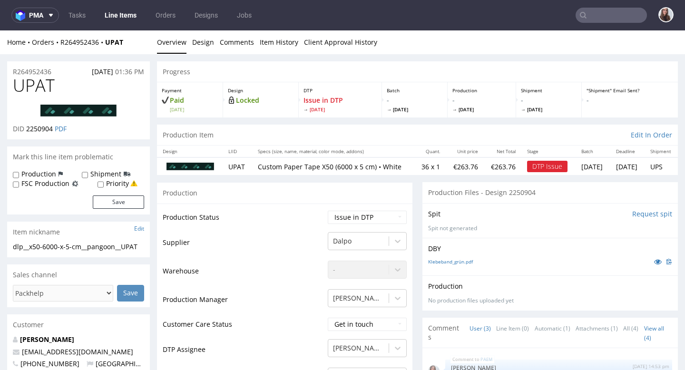
click at [66, 70] on div "R264952436 02.09.2025 01:36 PM" at bounding box center [78, 68] width 143 height 15
drag, startPoint x: 63, startPoint y: 70, endPoint x: 11, endPoint y: 70, distance: 51.9
click at [11, 70] on div "R264952436 02.09.2025 01:36 PM" at bounding box center [78, 68] width 143 height 15
copy p "R264952436"
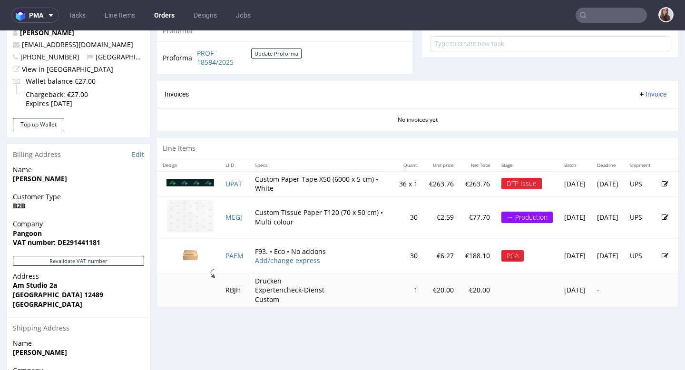
scroll to position [364, 0]
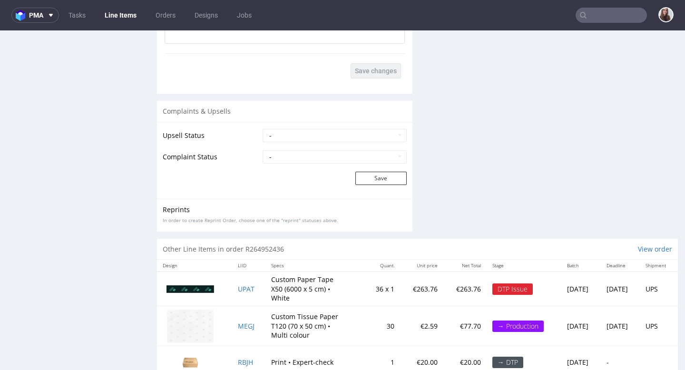
scroll to position [1456, 0]
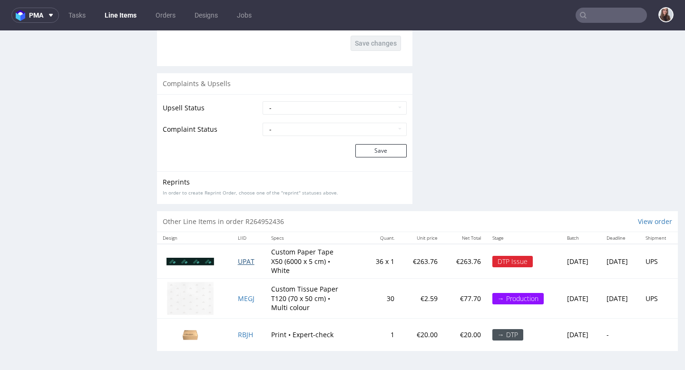
click at [242, 261] on span "UPAT" at bounding box center [246, 261] width 17 height 9
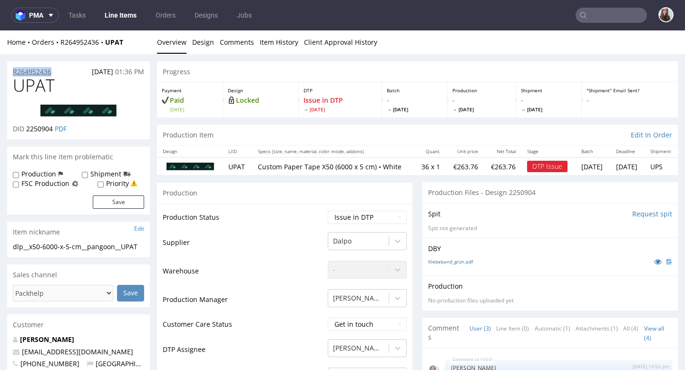
drag, startPoint x: 61, startPoint y: 68, endPoint x: 14, endPoint y: 68, distance: 47.6
click at [14, 68] on div "R264952436 02.09.2025 01:36 PM" at bounding box center [78, 68] width 143 height 15
copy p "R264952436"
click at [370, 36] on link "Client Approval History" at bounding box center [340, 41] width 73 height 23
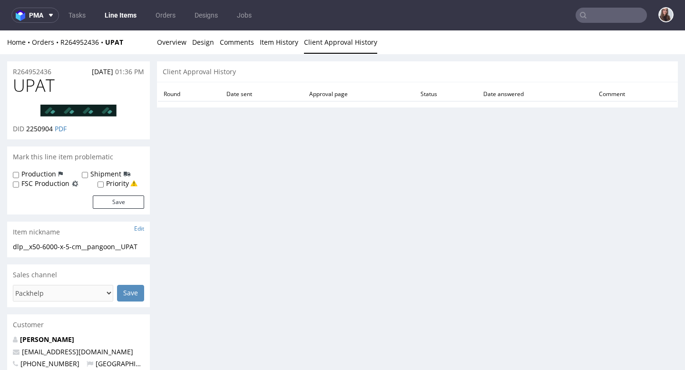
click at [41, 85] on span "UPAT" at bounding box center [34, 85] width 42 height 19
click at [183, 41] on link "Overview" at bounding box center [172, 41] width 30 height 23
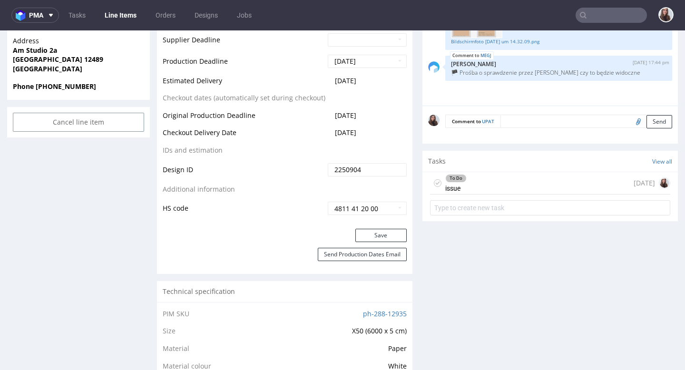
scroll to position [425, 0]
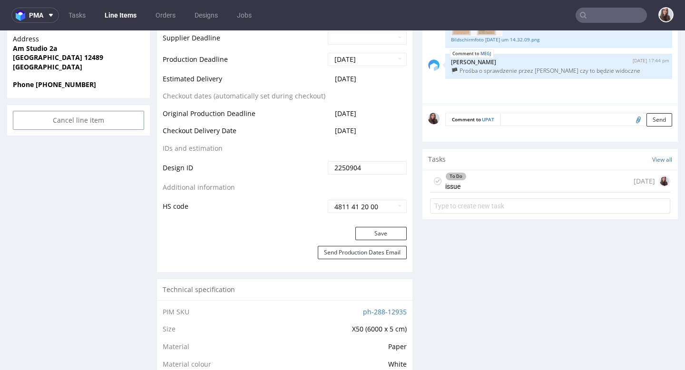
click at [487, 187] on div "To Do issue 1 day ago" at bounding box center [550, 181] width 240 height 22
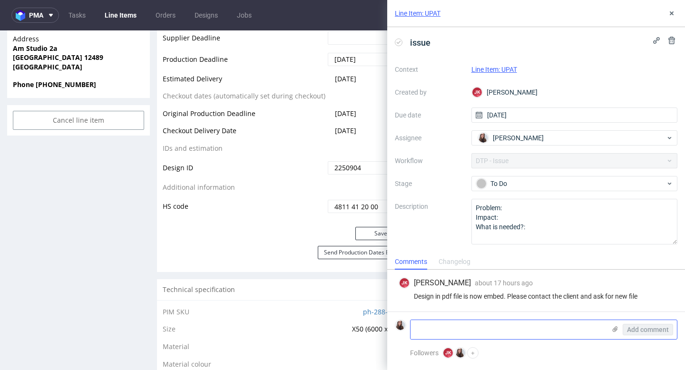
click at [463, 330] on textarea at bounding box center [508, 329] width 195 height 19
paste textarea "https://app-eu1.hubspot.com/contacts/25600958/record/0-5/224241522883/"
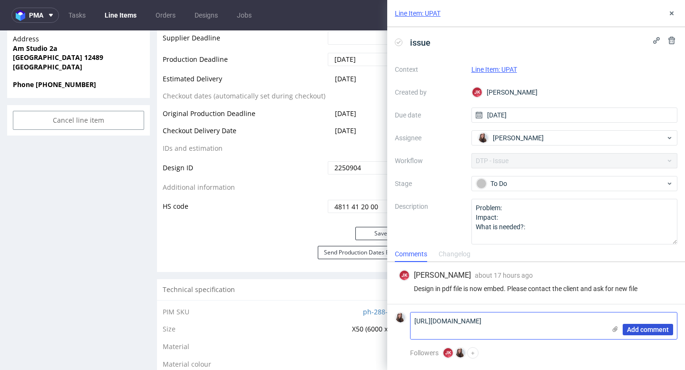
type textarea "https://app-eu1.hubspot.com/contacts/25600958/record/0-5/224241522883/"
click at [641, 325] on button "Add comment" at bounding box center [648, 329] width 50 height 11
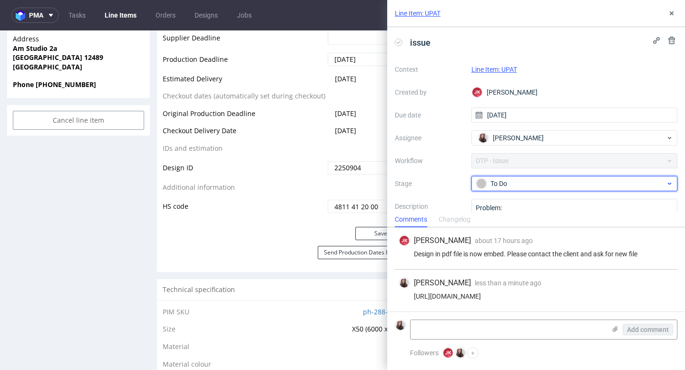
click at [548, 188] on div "To Do" at bounding box center [570, 183] width 189 height 10
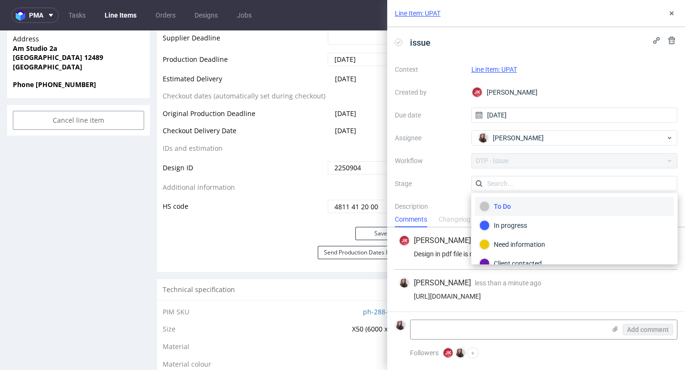
click at [508, 265] on div "JK Jan Kocik about 17 hours ago 9th Sep 2025, 17:03 Design in pdf file is now e…" at bounding box center [536, 248] width 283 height 42
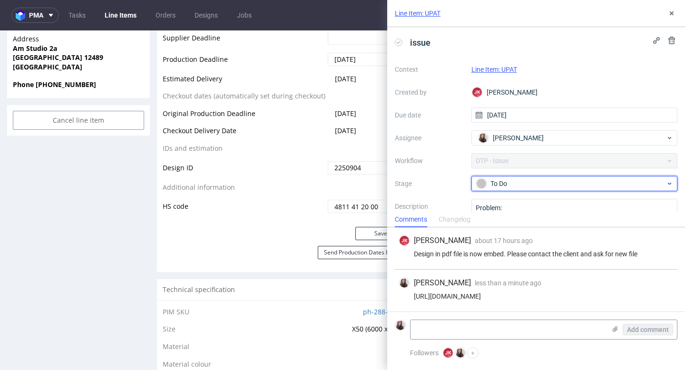
click at [516, 189] on div "To Do" at bounding box center [575, 183] width 207 height 15
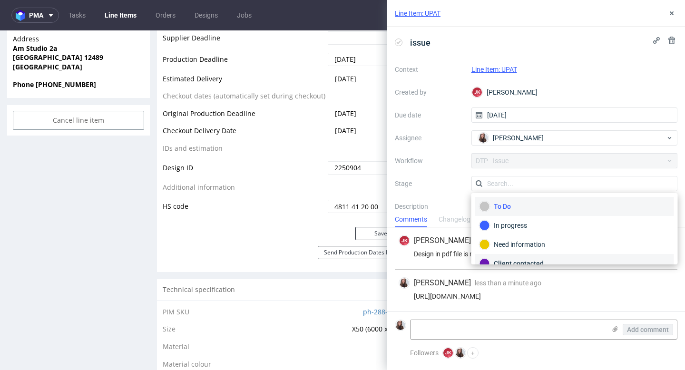
click at [518, 256] on div "Client contacted" at bounding box center [574, 263] width 199 height 19
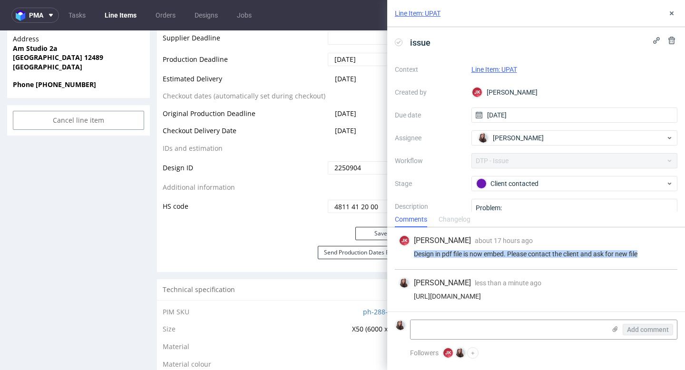
drag, startPoint x: 650, startPoint y: 247, endPoint x: 676, endPoint y: 256, distance: 27.7
click at [676, 256] on div "JK Jan Kocik about 17 hours ago 9th Sep 2025, 17:03 Design in pdf file is now e…" at bounding box center [536, 248] width 283 height 42
copy div "9th Sep 2025, 17:03 Design in pdf file is now embed. Please contact the client …"
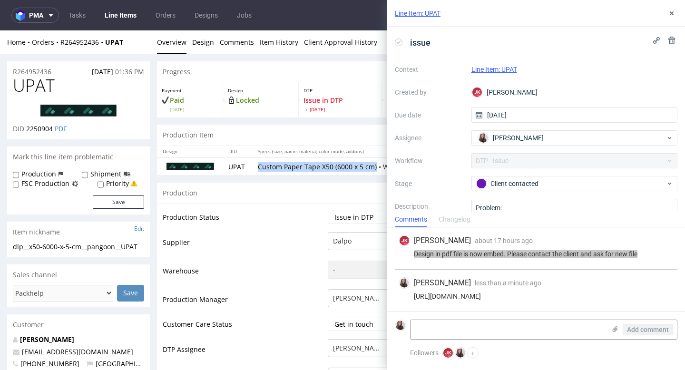
drag, startPoint x: 374, startPoint y: 167, endPoint x: 253, endPoint y: 168, distance: 120.9
click at [253, 168] on td "Custom Paper Tape X50 (6000 x 5 cm) • White" at bounding box center [333, 167] width 162 height 18
copy p "Custom Paper Tape X50 (6000 x 5 cm)"
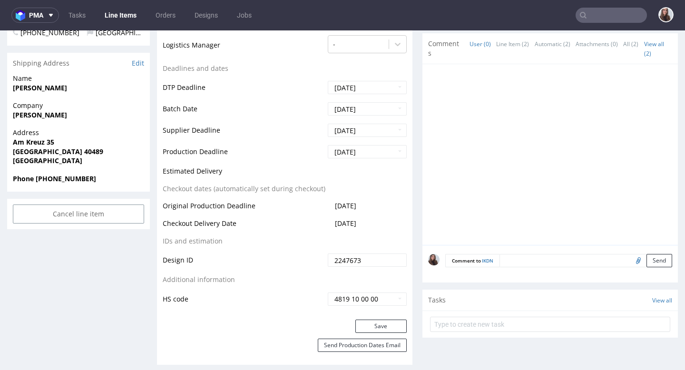
scroll to position [112, 0]
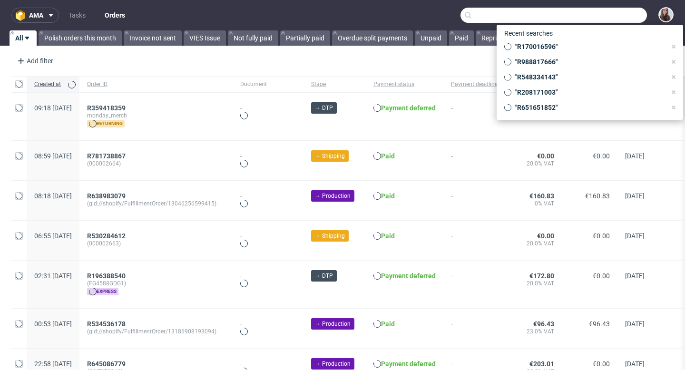
click at [592, 14] on input "text" at bounding box center [554, 15] width 187 height 15
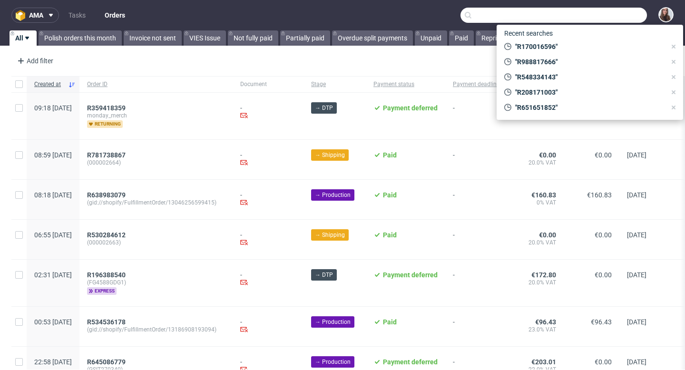
paste input "R878537710"
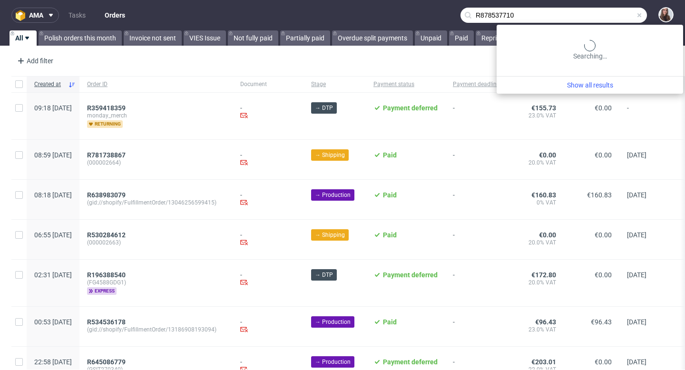
type input "R878537710"
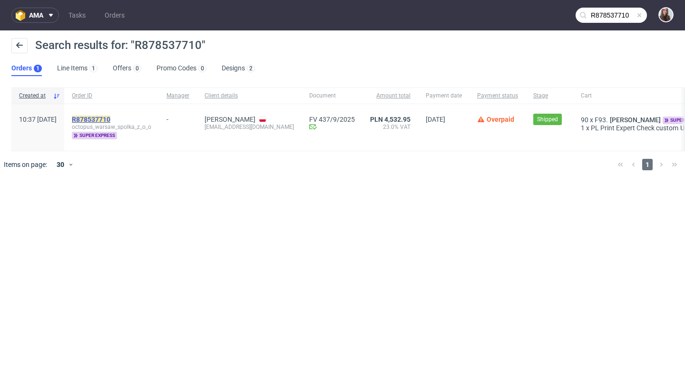
click at [110, 117] on mark "R878537710" at bounding box center [91, 120] width 39 height 8
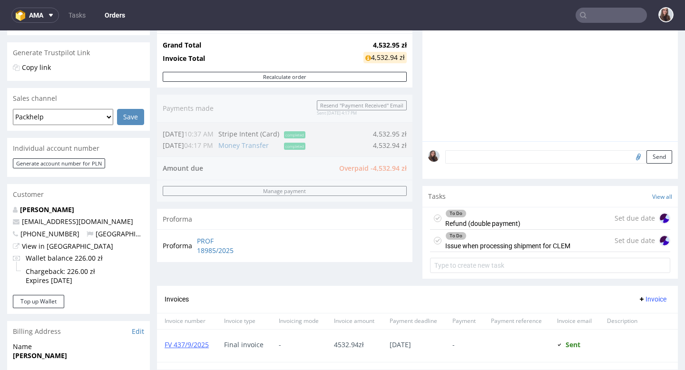
scroll to position [197, 0]
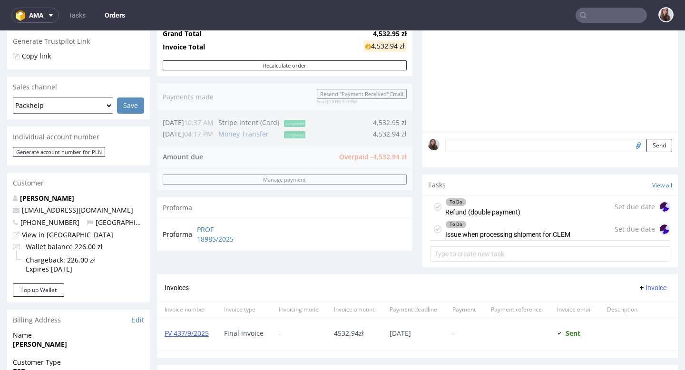
click at [529, 228] on div "To Do" at bounding box center [508, 225] width 124 height 8
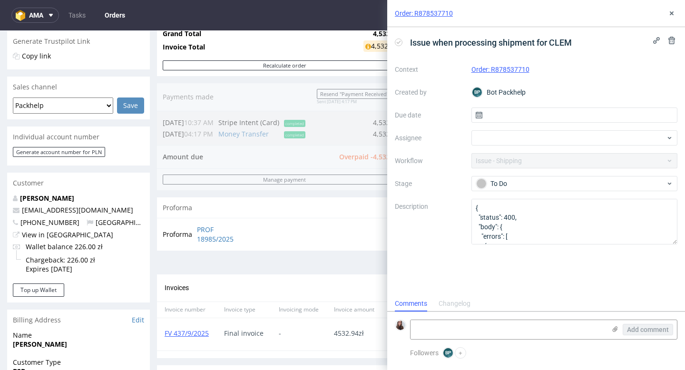
click at [681, 7] on div "Order: R878537710" at bounding box center [536, 13] width 298 height 27
click at [675, 11] on icon at bounding box center [672, 14] width 8 height 8
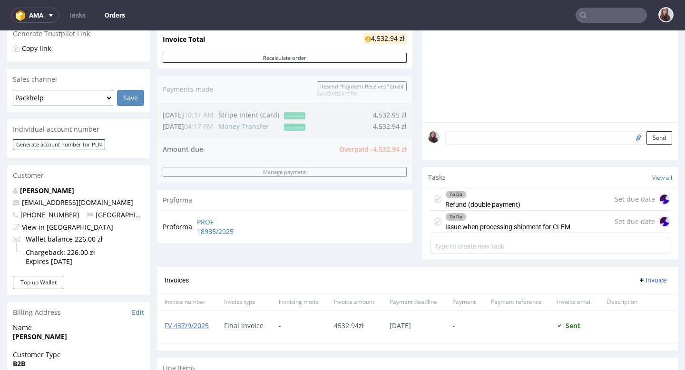
scroll to position [204, 0]
click at [516, 211] on div "To Do Refund (double payment) Set due date" at bounding box center [550, 200] width 240 height 22
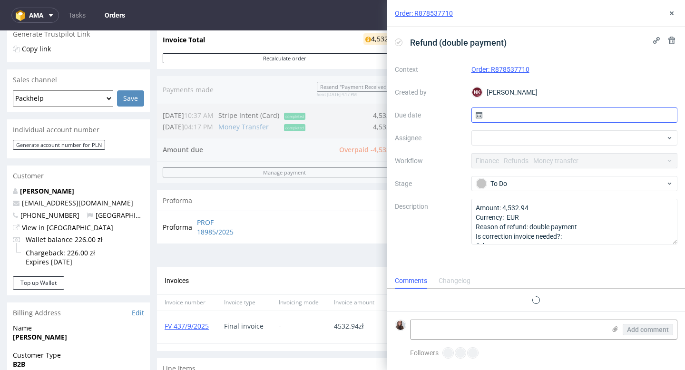
scroll to position [8, 0]
click at [674, 15] on icon at bounding box center [672, 14] width 8 height 8
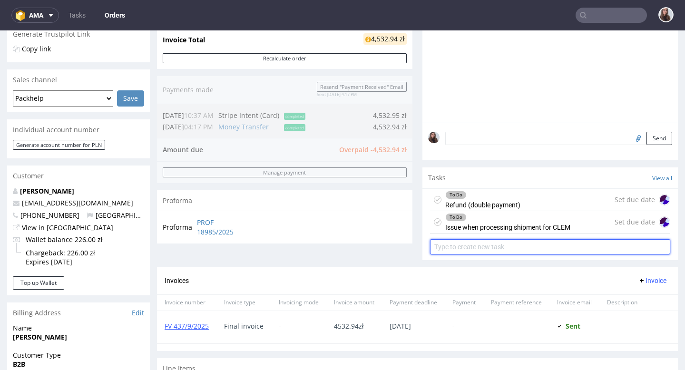
click at [531, 255] on input "text" at bounding box center [550, 246] width 240 height 15
type input "refund"
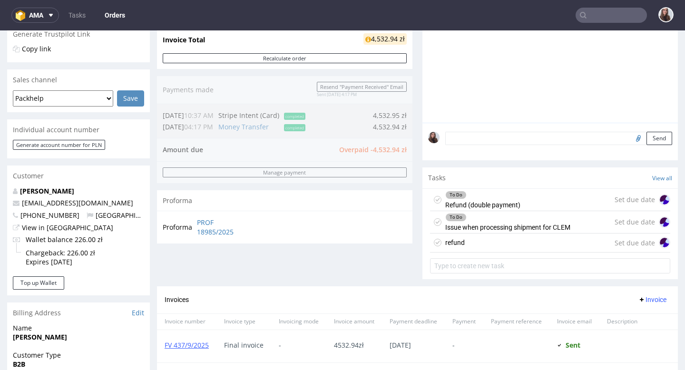
click at [502, 252] on div "refund Set due date" at bounding box center [550, 243] width 240 height 19
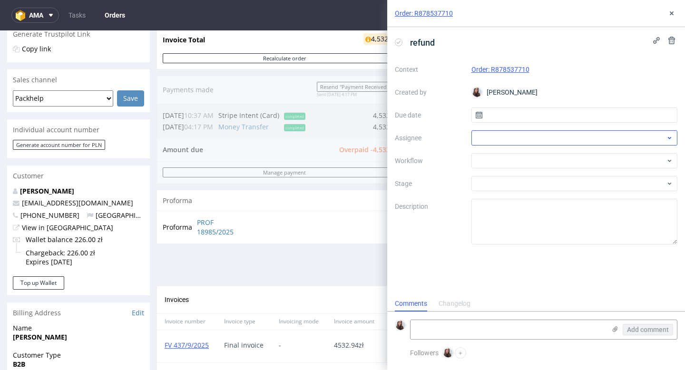
scroll to position [8, 0]
click at [516, 118] on input "text" at bounding box center [575, 115] width 207 height 15
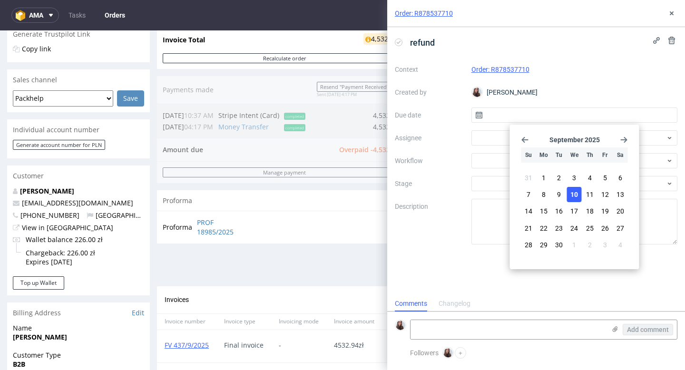
click at [571, 192] on span "10" at bounding box center [575, 195] width 8 height 10
type input "[DATE]"
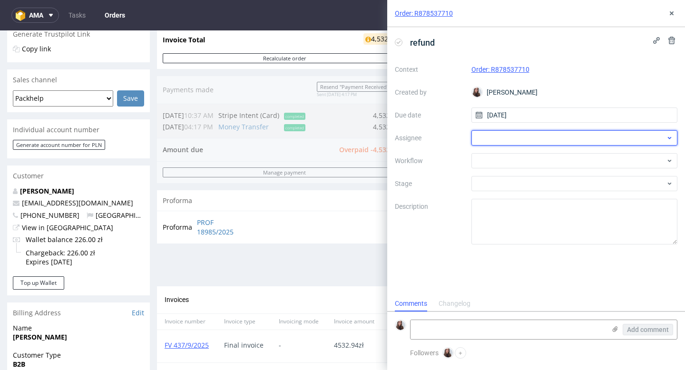
click at [523, 136] on div at bounding box center [575, 137] width 207 height 15
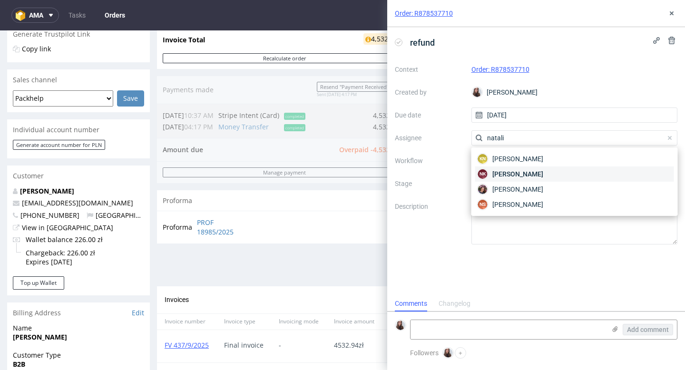
type input "natali"
click at [517, 173] on span "[PERSON_NAME]" at bounding box center [518, 174] width 51 height 10
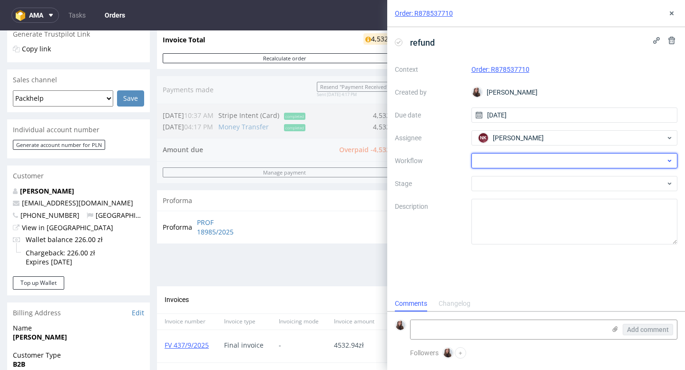
click at [507, 160] on div at bounding box center [575, 160] width 207 height 15
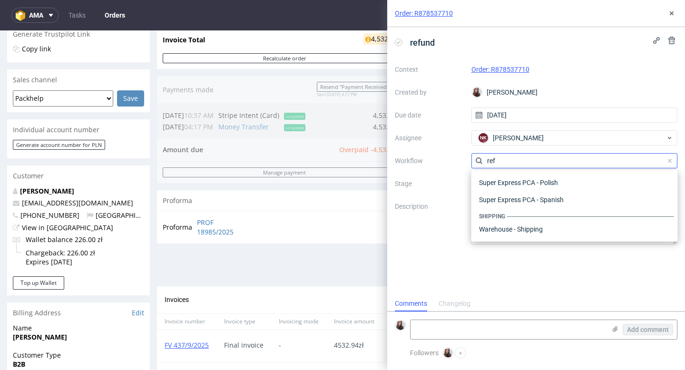
scroll to position [51, 0]
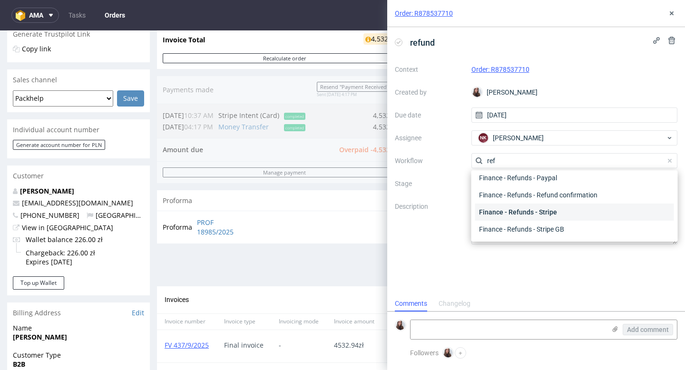
type input "ref"
click at [547, 210] on div "Finance - Refunds - Stripe" at bounding box center [574, 212] width 199 height 17
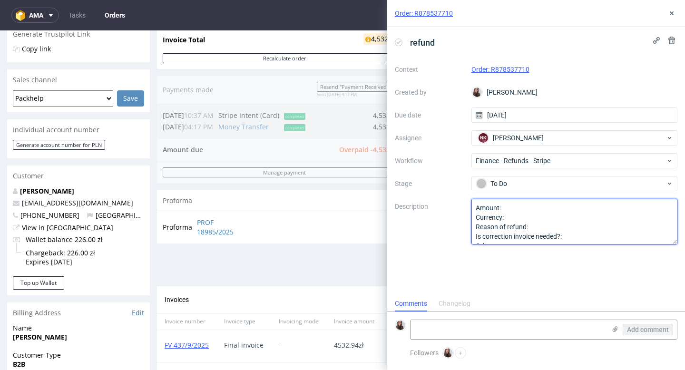
click at [522, 208] on textarea "Amount: Currency: Reason of refund: Is correction invoice needed?: Other:" at bounding box center [575, 222] width 207 height 46
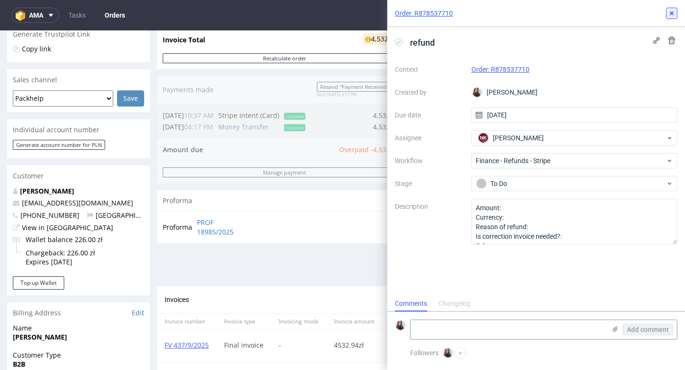
click at [673, 13] on icon at bounding box center [672, 14] width 8 height 8
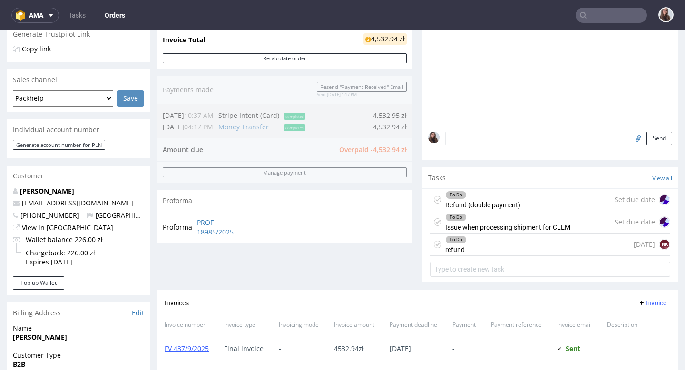
click at [483, 256] on div "To Do refund today NK" at bounding box center [550, 245] width 240 height 22
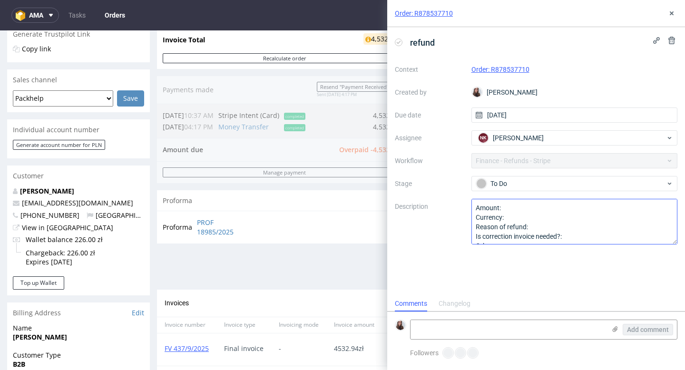
scroll to position [8, 0]
click at [544, 208] on textarea "Amount: Currency: Reason of refund: Is correction invoice needed?: Other:" at bounding box center [575, 222] width 207 height 46
click at [543, 217] on textarea "Amount: Currency: Reason of refund: Is correction invoice needed?: Other:" at bounding box center [575, 222] width 207 height 46
click at [542, 227] on textarea "Amount: Currency: PLN Reason of refund: Is correction invoice needed?: Other:" at bounding box center [575, 222] width 207 height 46
paste textarea "Super Express"
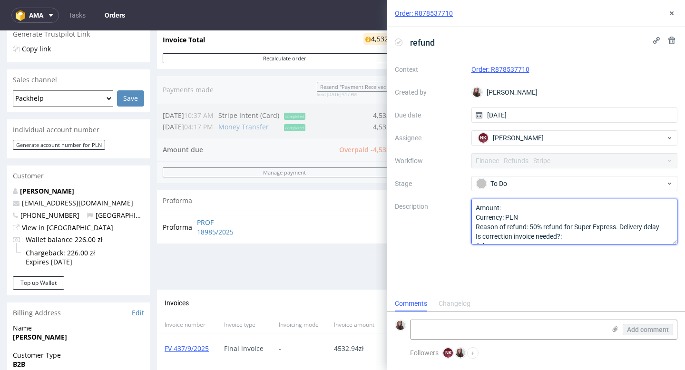
scroll to position [10, 0]
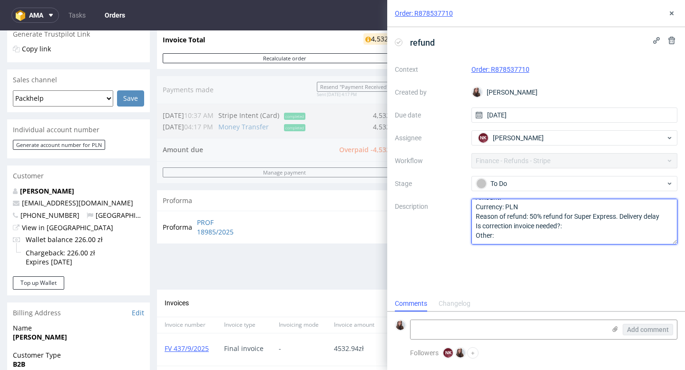
click at [588, 228] on textarea "Amount: Currency: PLN Reason of refund: Is correction invoice needed?: Other:" at bounding box center [575, 222] width 207 height 46
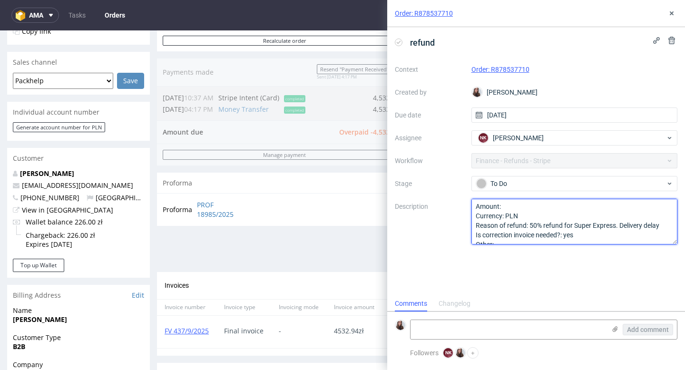
scroll to position [0, 0]
click at [518, 203] on textarea "Amount: Currency: PLN Reason of refund: Is correction invoice needed?: Other:" at bounding box center [575, 222] width 207 height 46
click at [518, 205] on textarea "Amount: Currency: PLN Reason of refund: Is correction invoice needed?: Other:" at bounding box center [575, 222] width 207 height 46
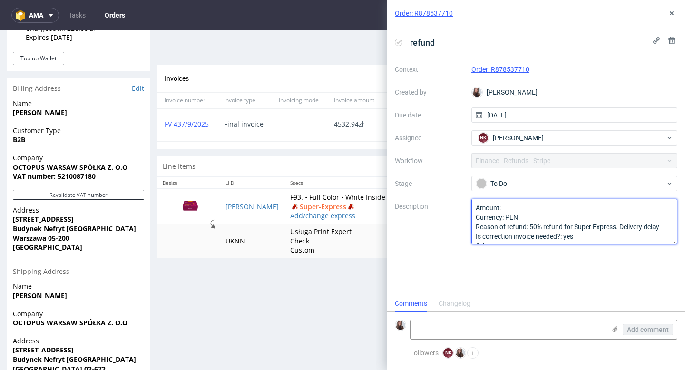
scroll to position [436, 0]
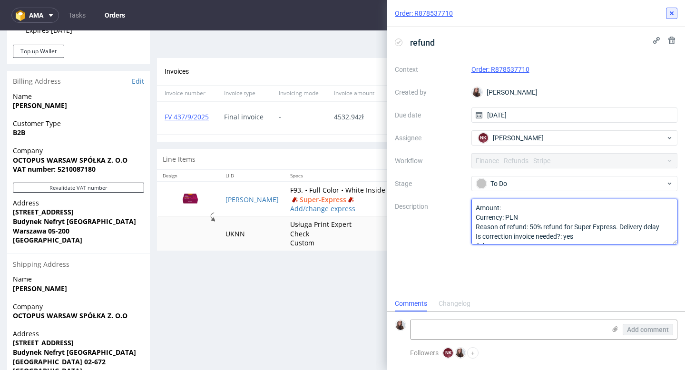
type textarea "Amount: Currency: PLN Reason of refund: 50% refund for Super Express. Delivery …"
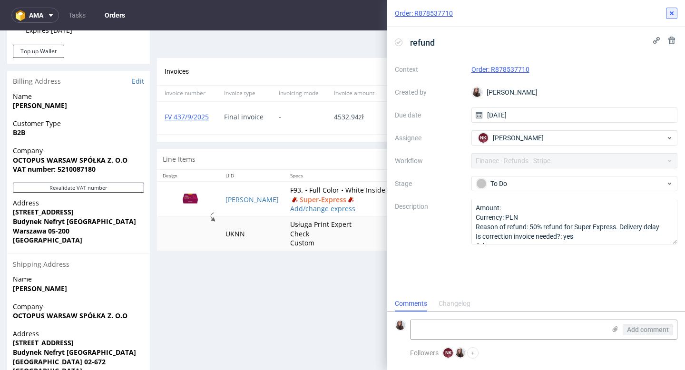
click at [669, 14] on icon at bounding box center [672, 14] width 8 height 8
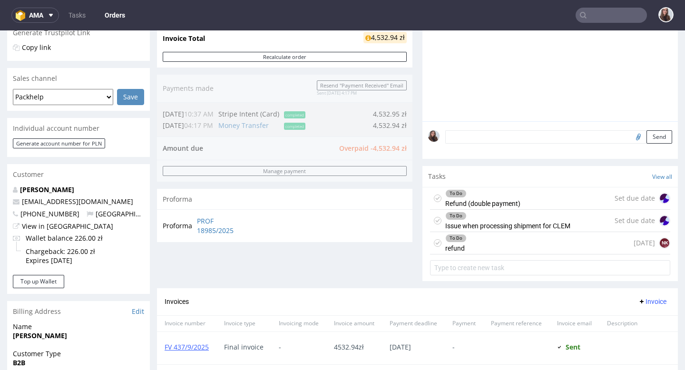
scroll to position [203, 0]
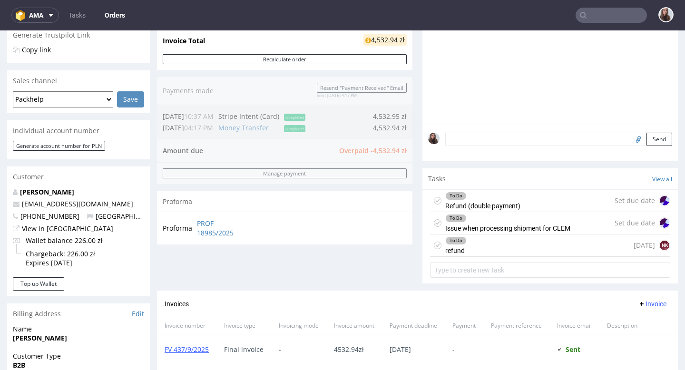
click at [470, 247] on div "To Do refund today NK" at bounding box center [550, 246] width 240 height 22
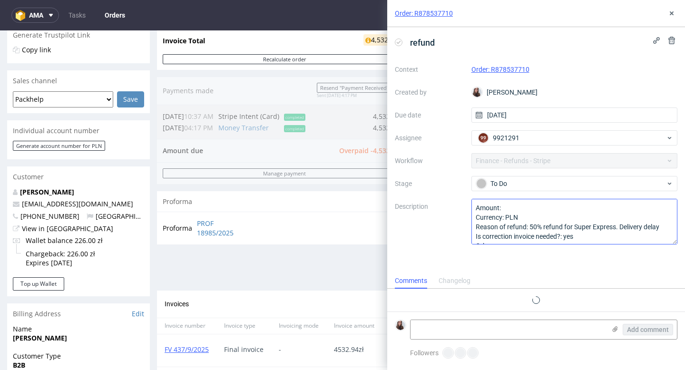
scroll to position [8, 0]
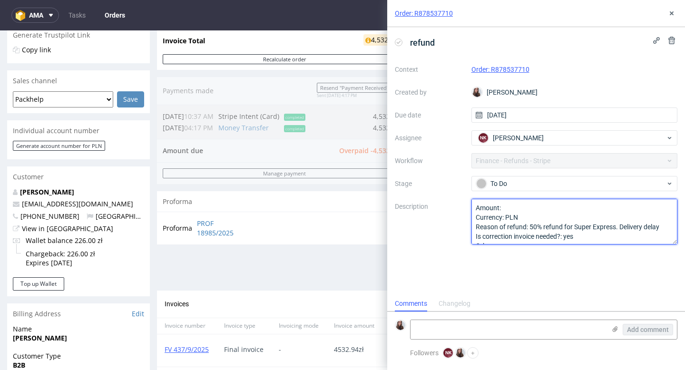
click at [525, 208] on textarea "Amount: Currency: PLN Reason of refund: 50% refund for Super Express. Delivery …" at bounding box center [575, 222] width 207 height 46
type textarea "Amount:508,32 Currency: PLN Reason of refund: 50% refund for Super Express. Del…"
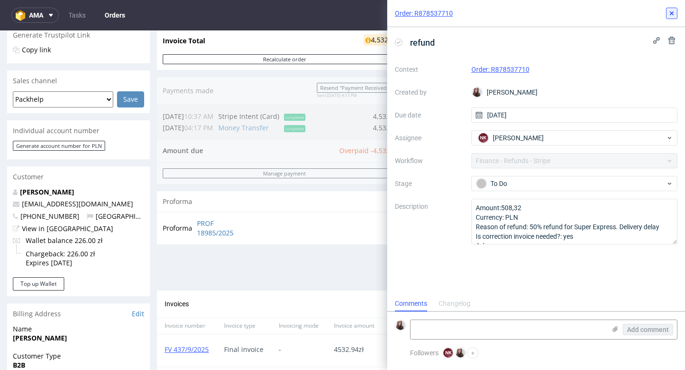
click at [673, 17] on icon at bounding box center [672, 14] width 8 height 8
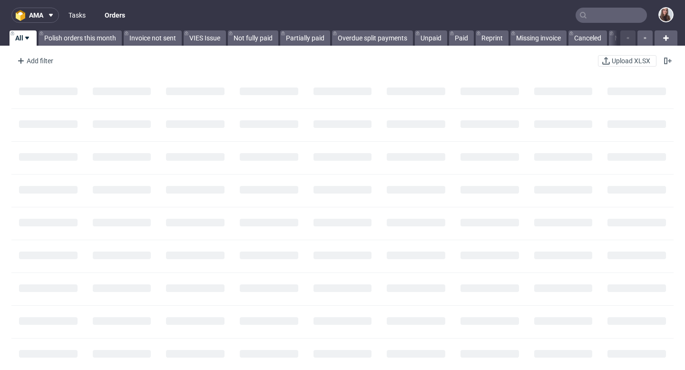
click at [78, 14] on link "Tasks" at bounding box center [77, 15] width 29 height 15
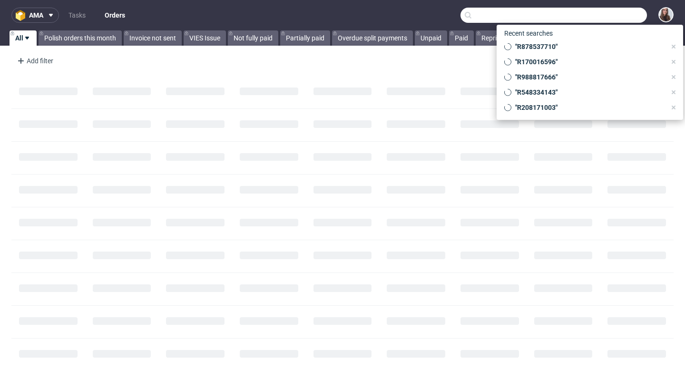
click at [591, 17] on input "text" at bounding box center [554, 15] width 187 height 15
paste input "R878537710"
type input "R878537710"
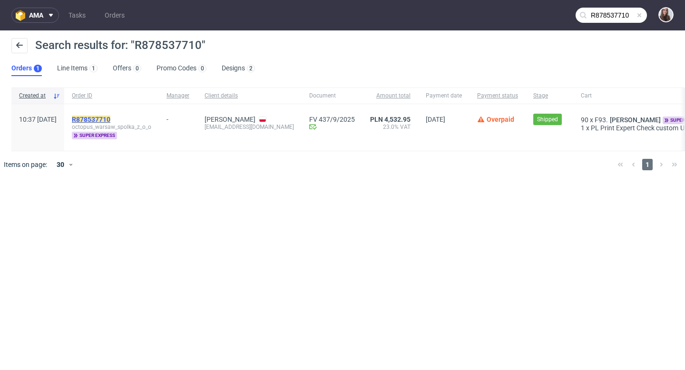
click at [110, 118] on mark "R878537710" at bounding box center [91, 120] width 39 height 8
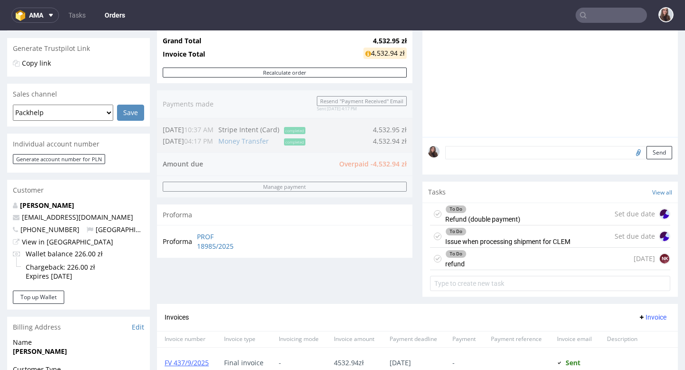
scroll to position [192, 0]
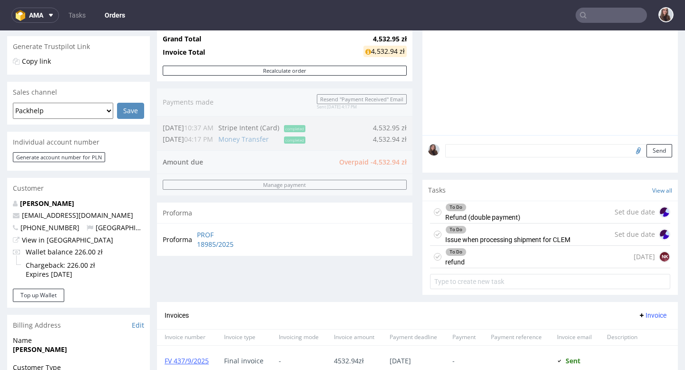
click at [512, 221] on div "To Do Refund (double payment)" at bounding box center [482, 212] width 75 height 22
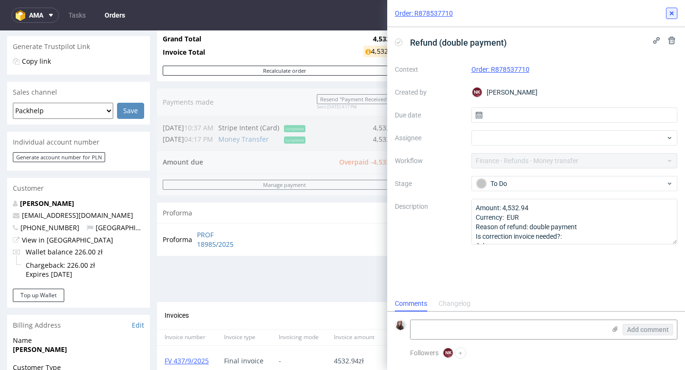
click at [674, 14] on icon at bounding box center [672, 14] width 8 height 8
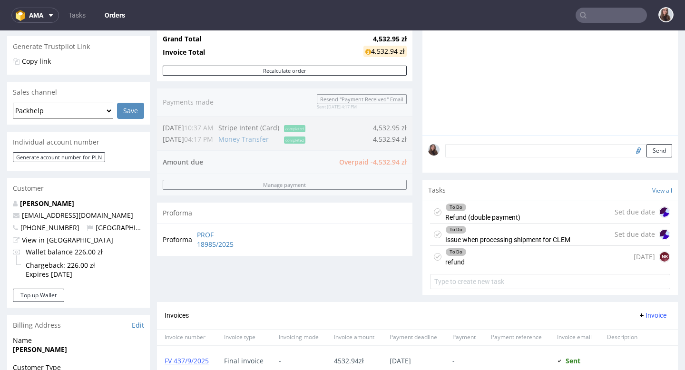
click at [556, 213] on div "To Do Refund (double payment) Set due date" at bounding box center [550, 212] width 240 height 22
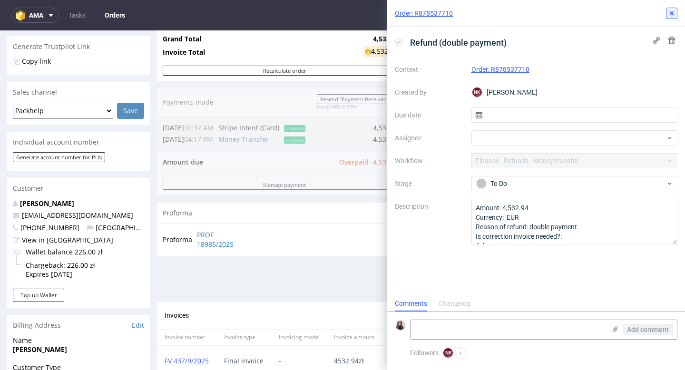
click at [669, 13] on icon at bounding box center [672, 14] width 8 height 8
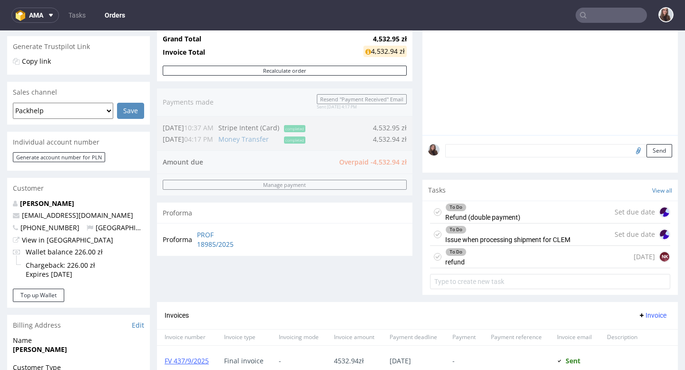
click at [497, 220] on div "To Do Refund (double payment)" at bounding box center [482, 212] width 75 height 22
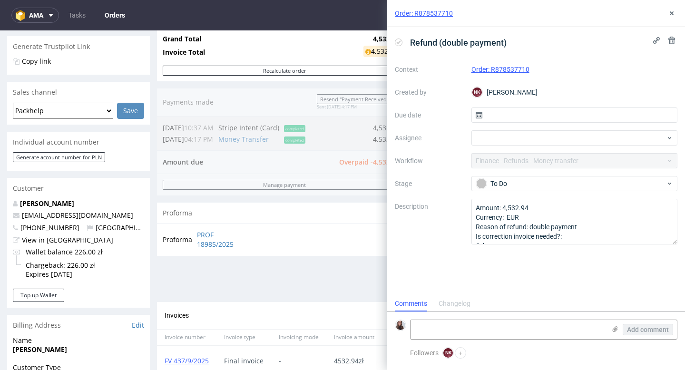
scroll to position [8, 0]
click at [534, 115] on input "text" at bounding box center [575, 115] width 207 height 15
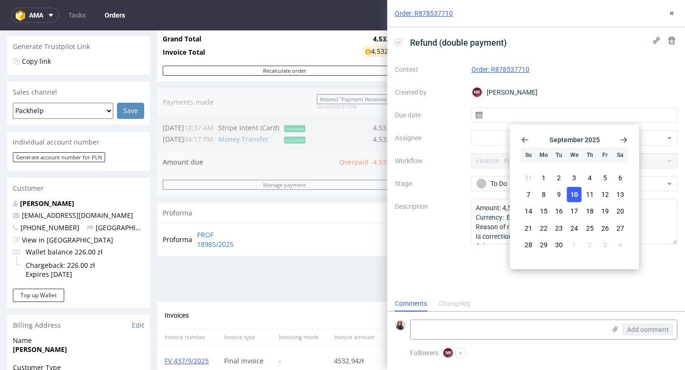
click at [574, 192] on span "10" at bounding box center [575, 195] width 8 height 10
type input "[DATE]"
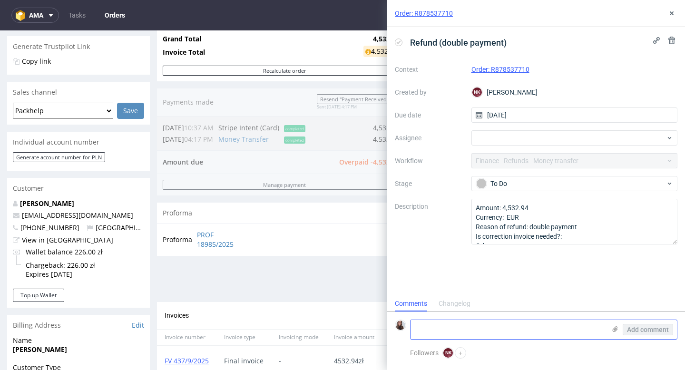
click at [453, 333] on textarea at bounding box center [508, 329] width 195 height 19
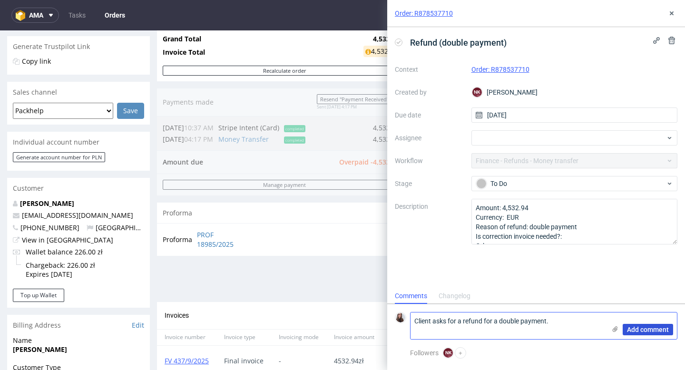
type textarea "Client asks for a refund for a double payment."
click at [640, 326] on span "Add comment" at bounding box center [648, 329] width 42 height 7
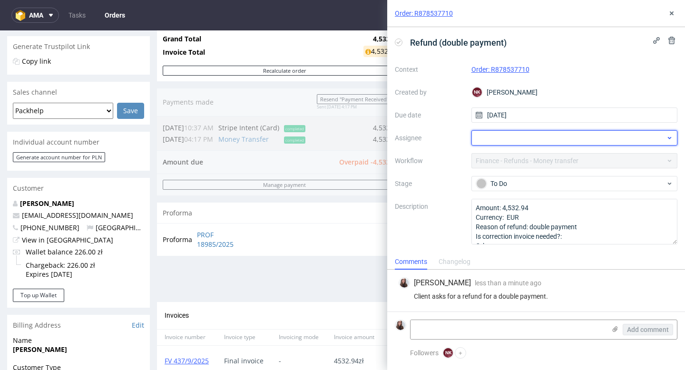
click at [538, 136] on div at bounding box center [575, 137] width 207 height 15
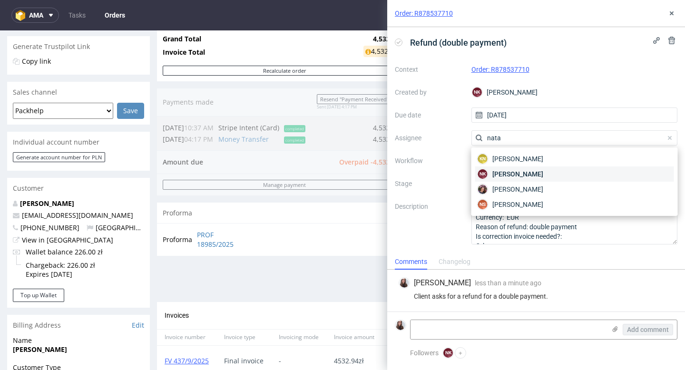
type input "nata"
click at [556, 169] on div "NK [PERSON_NAME]" at bounding box center [574, 174] width 199 height 15
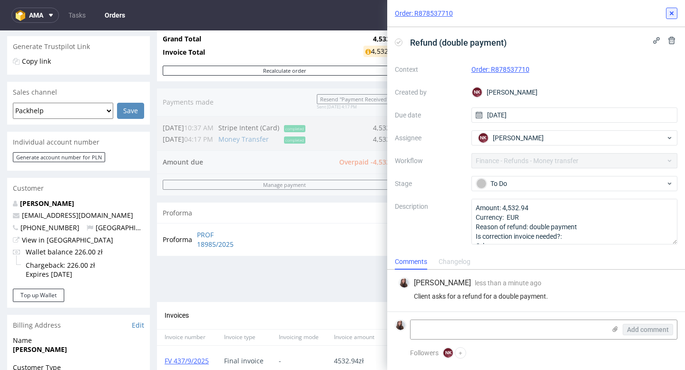
click at [674, 11] on icon at bounding box center [672, 14] width 8 height 8
